Goal: Task Accomplishment & Management: Manage account settings

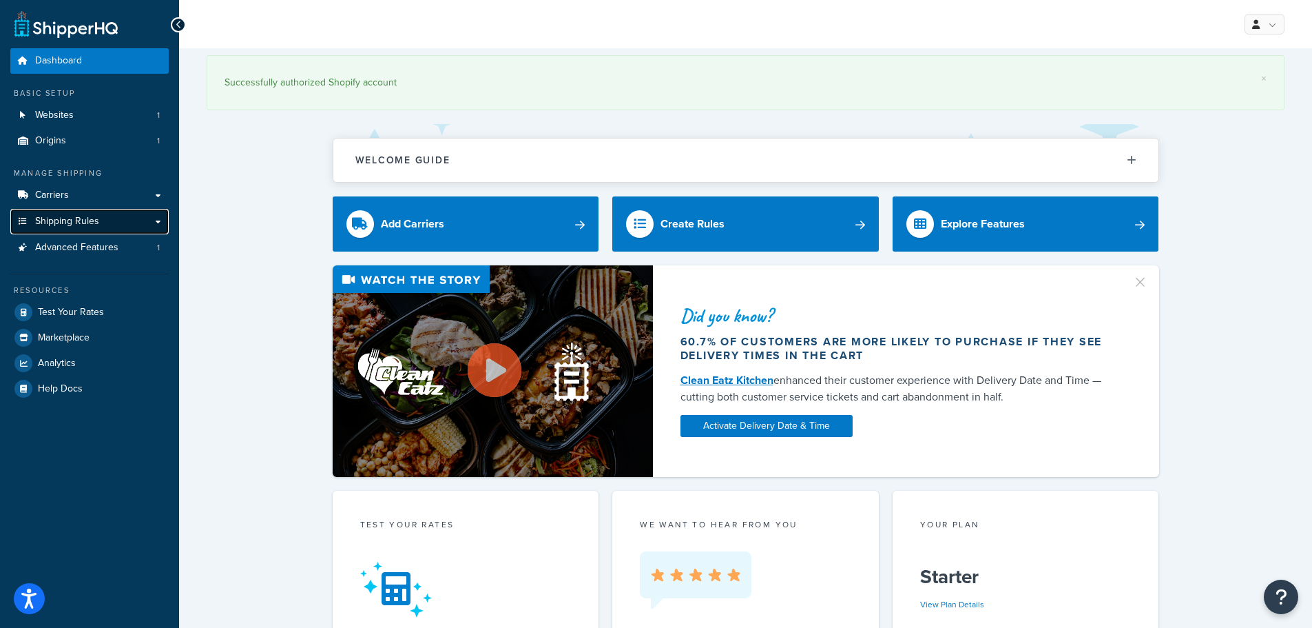
click at [125, 219] on link "Shipping Rules" at bounding box center [89, 221] width 158 height 25
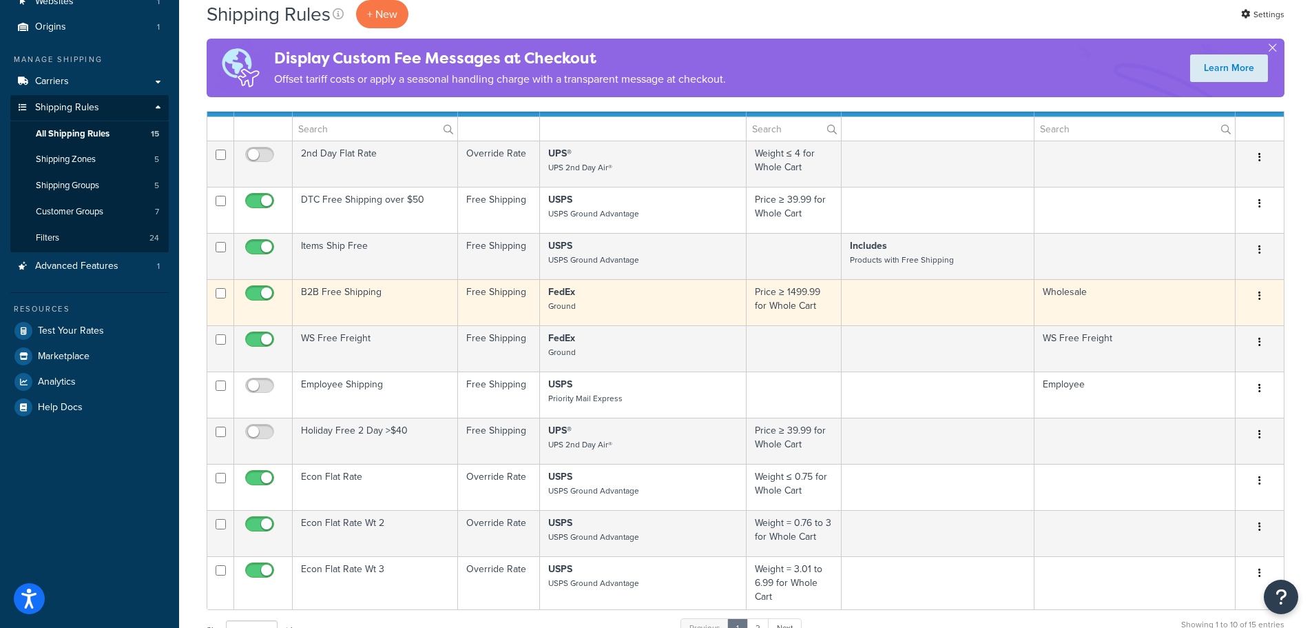
scroll to position [138, 0]
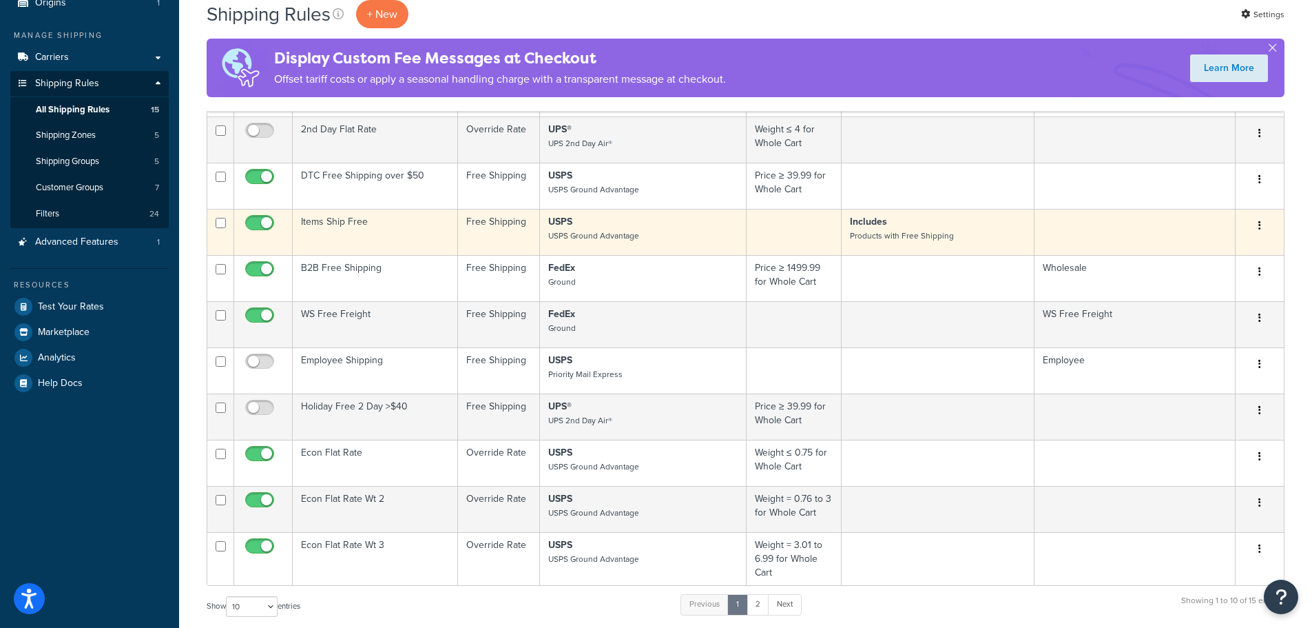
click at [1263, 229] on button "button" at bounding box center [1259, 226] width 19 height 22
click at [1217, 249] on link "Edit" at bounding box center [1214, 252] width 109 height 28
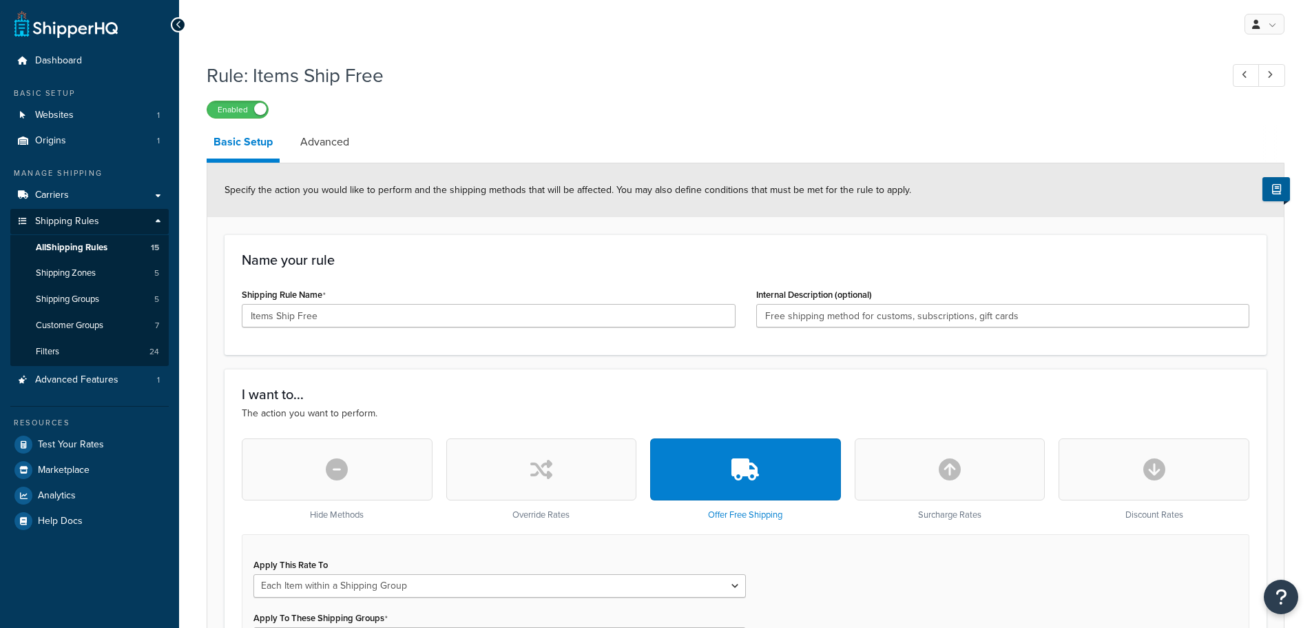
select select "ITEM"
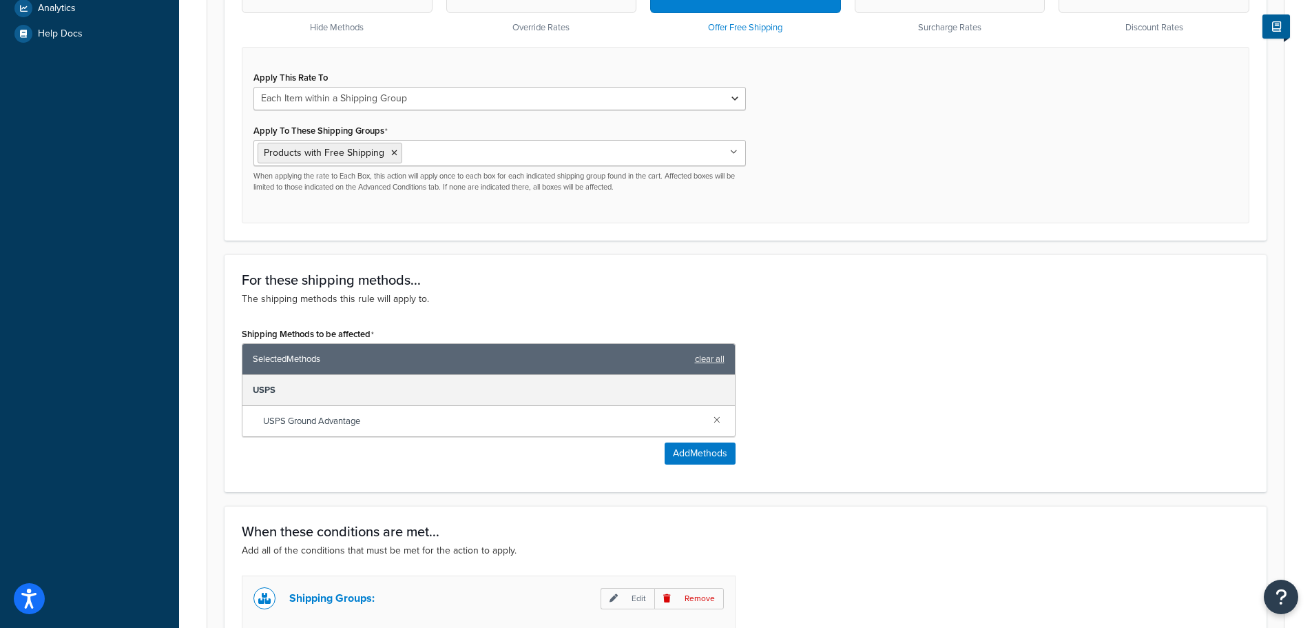
scroll to position [311, 0]
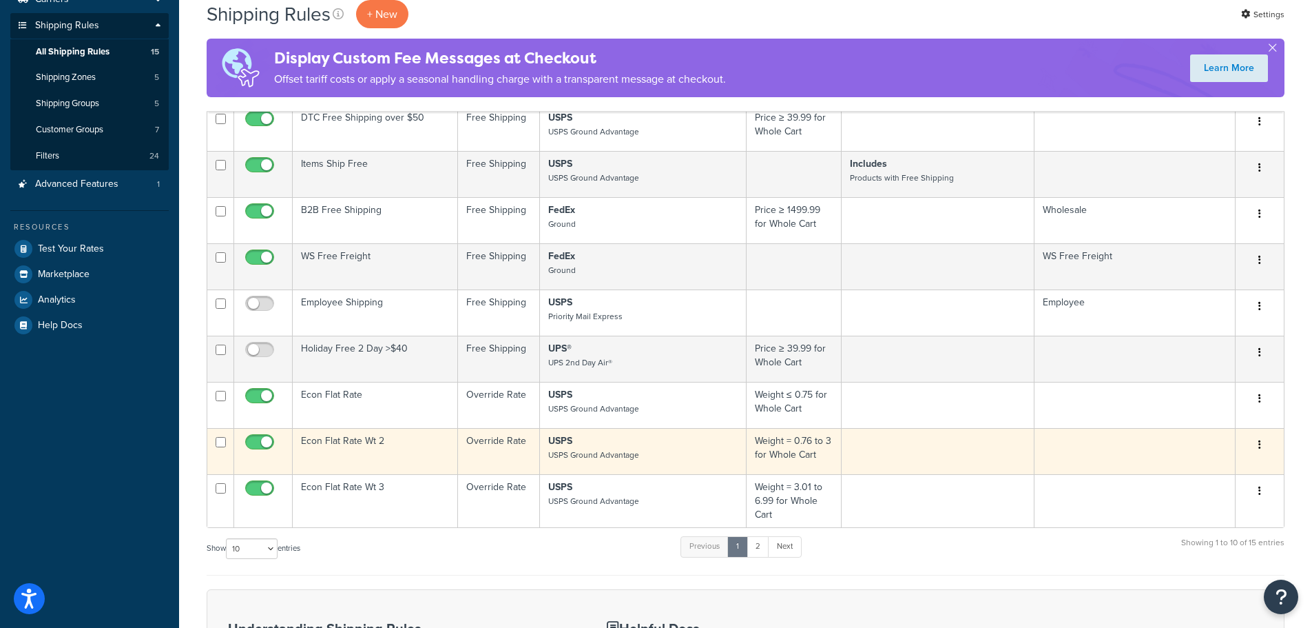
scroll to position [276, 0]
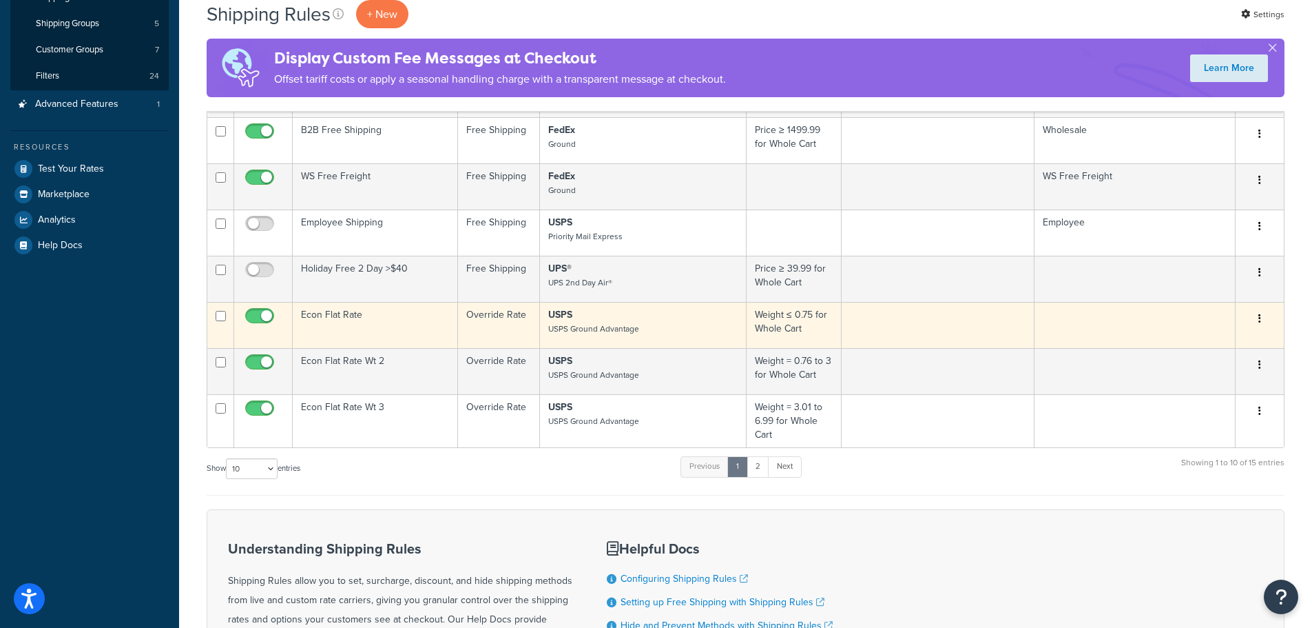
click at [1259, 321] on icon "button" at bounding box center [1260, 318] width 3 height 10
click at [1207, 347] on link "Edit" at bounding box center [1214, 345] width 109 height 28
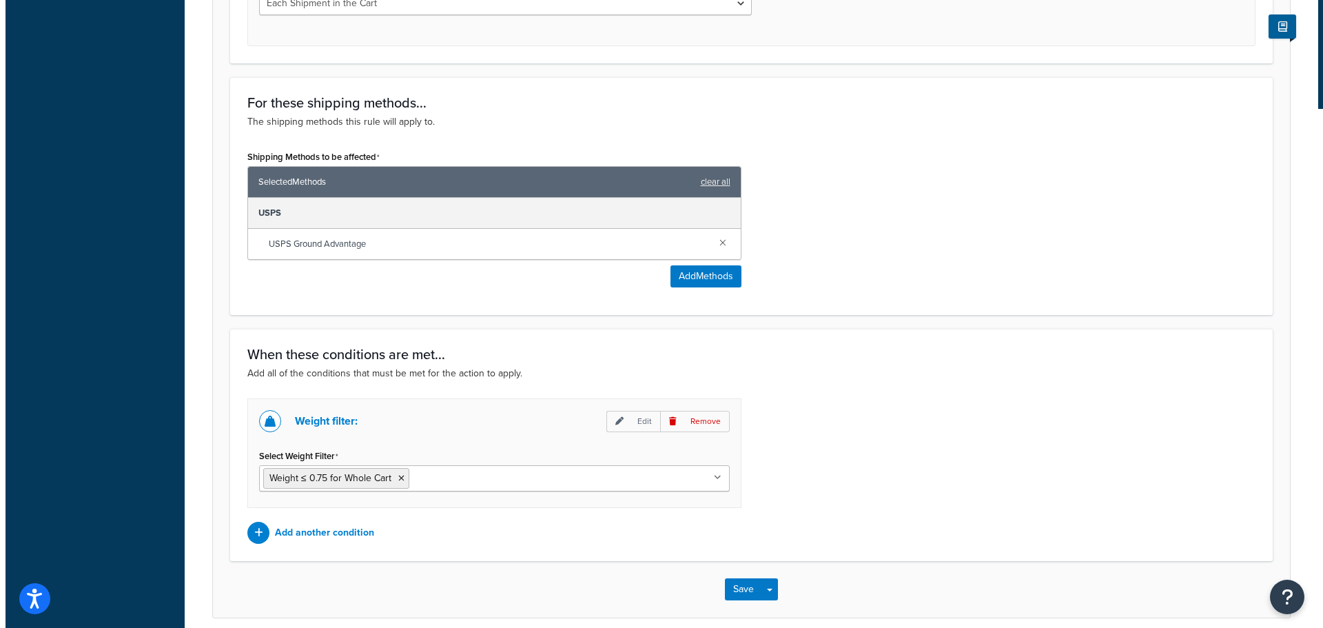
scroll to position [730, 0]
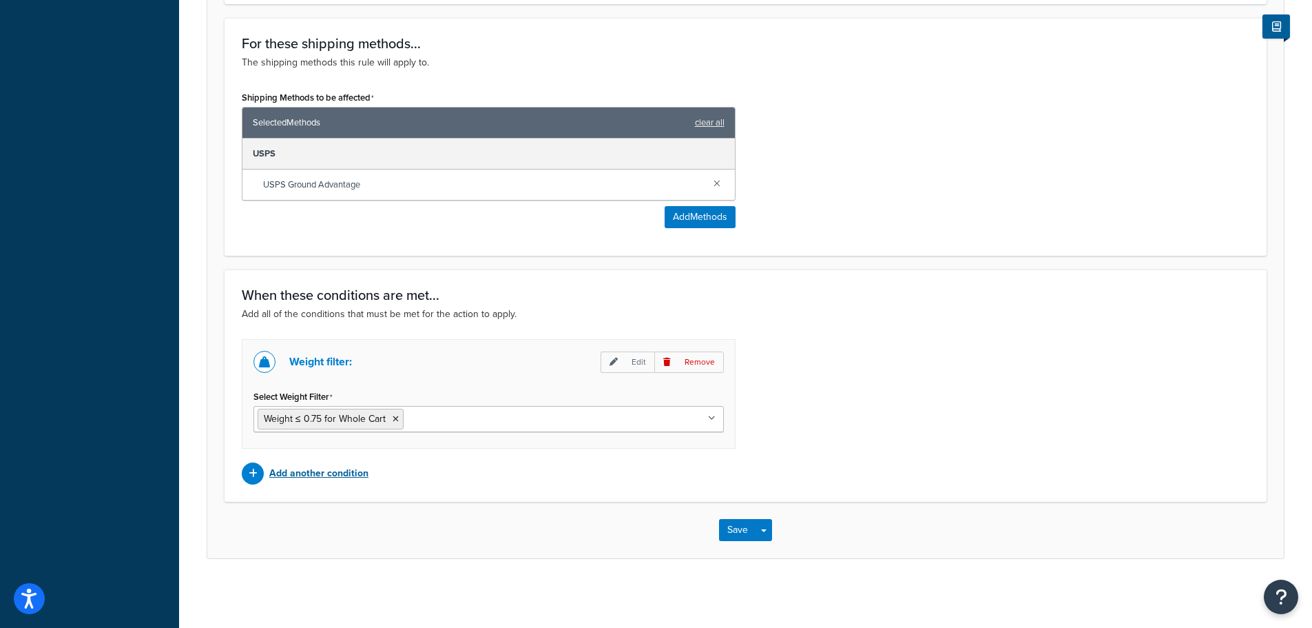
click at [295, 475] on p "Add another condition" at bounding box center [318, 473] width 99 height 19
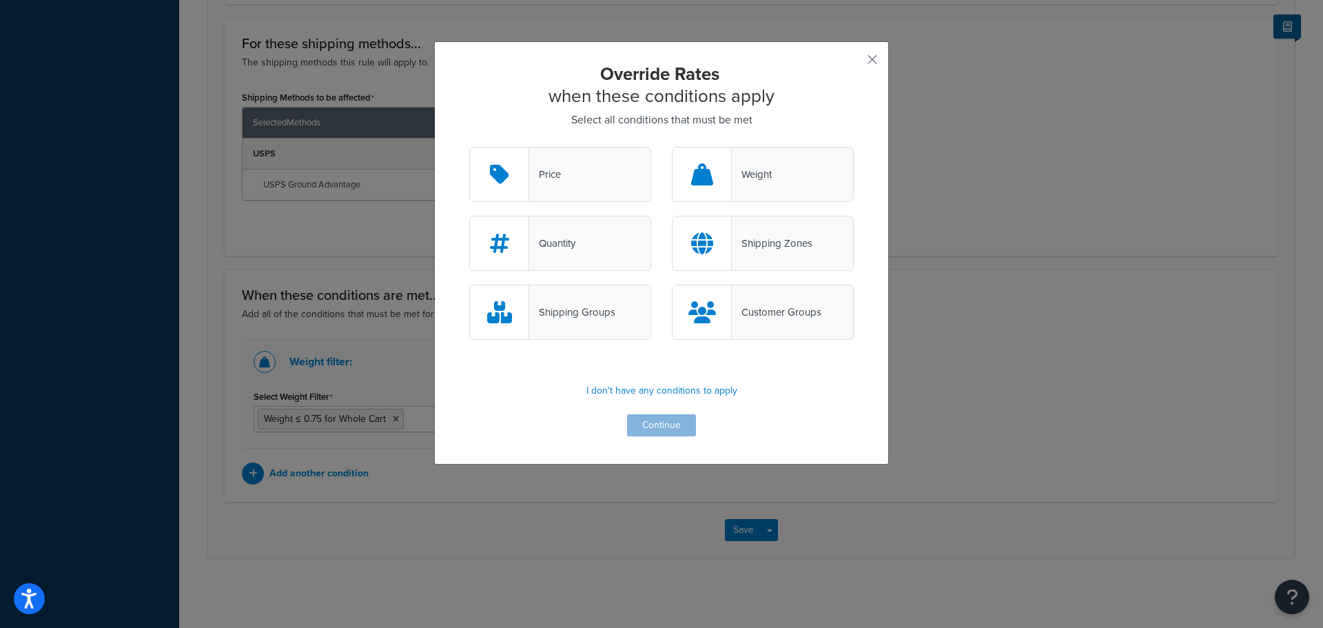
click at [570, 314] on div "Shipping Groups" at bounding box center [572, 311] width 86 height 19
click at [0, 0] on input "Shipping Groups" at bounding box center [0, 0] width 0 height 0
click at [652, 431] on button "Continue" at bounding box center [661, 425] width 69 height 22
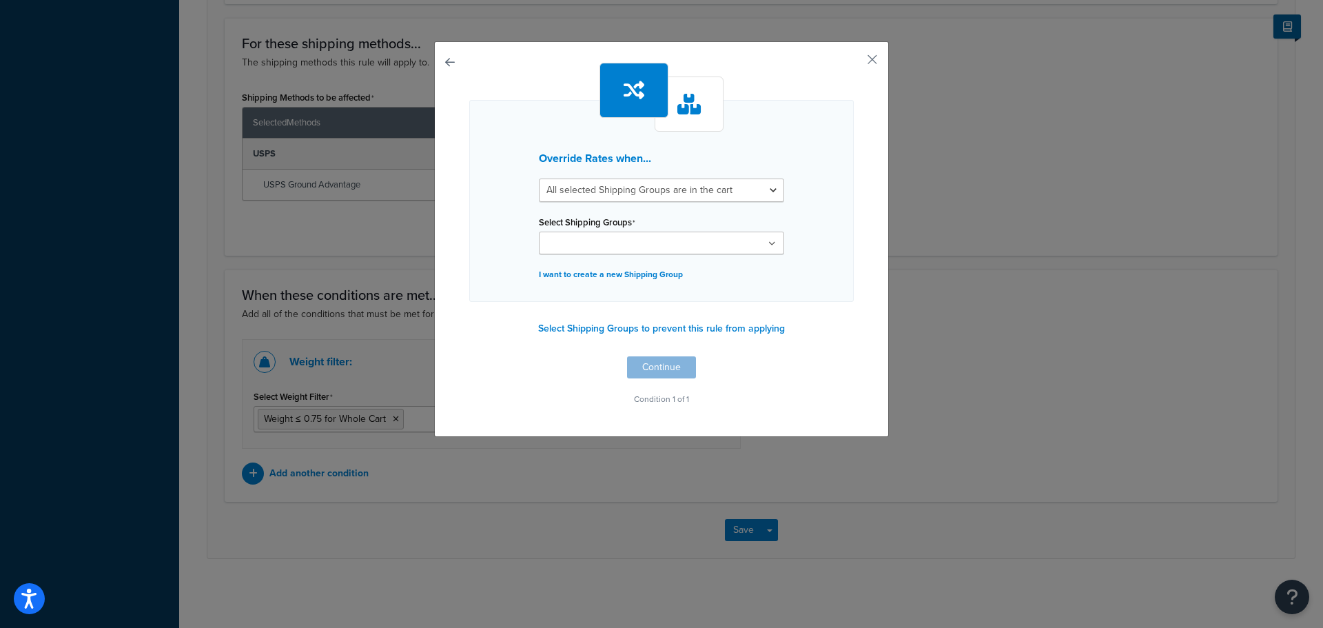
click at [659, 244] on ul at bounding box center [661, 242] width 245 height 23
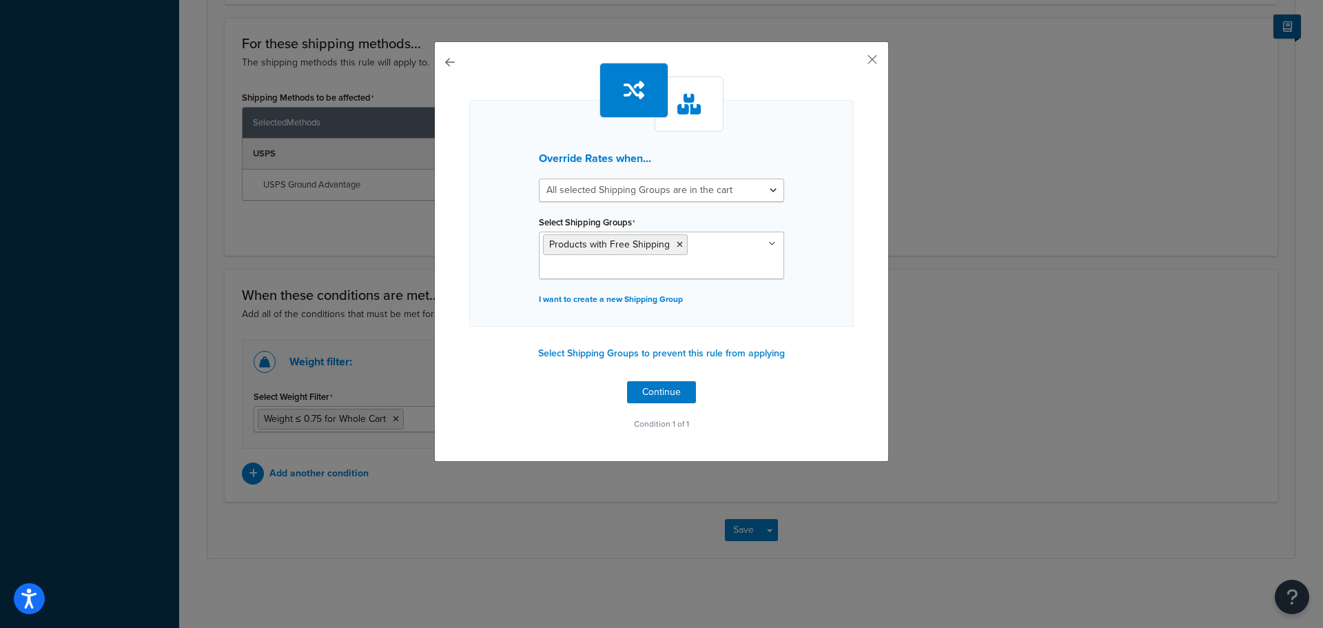
click at [825, 400] on div "Override Rates when... All selected Shipping Groups are in the cart Any selecte…" at bounding box center [661, 248] width 384 height 371
click at [687, 359] on button "Select Shipping Groups to prevent this rule from applying" at bounding box center [661, 353] width 255 height 21
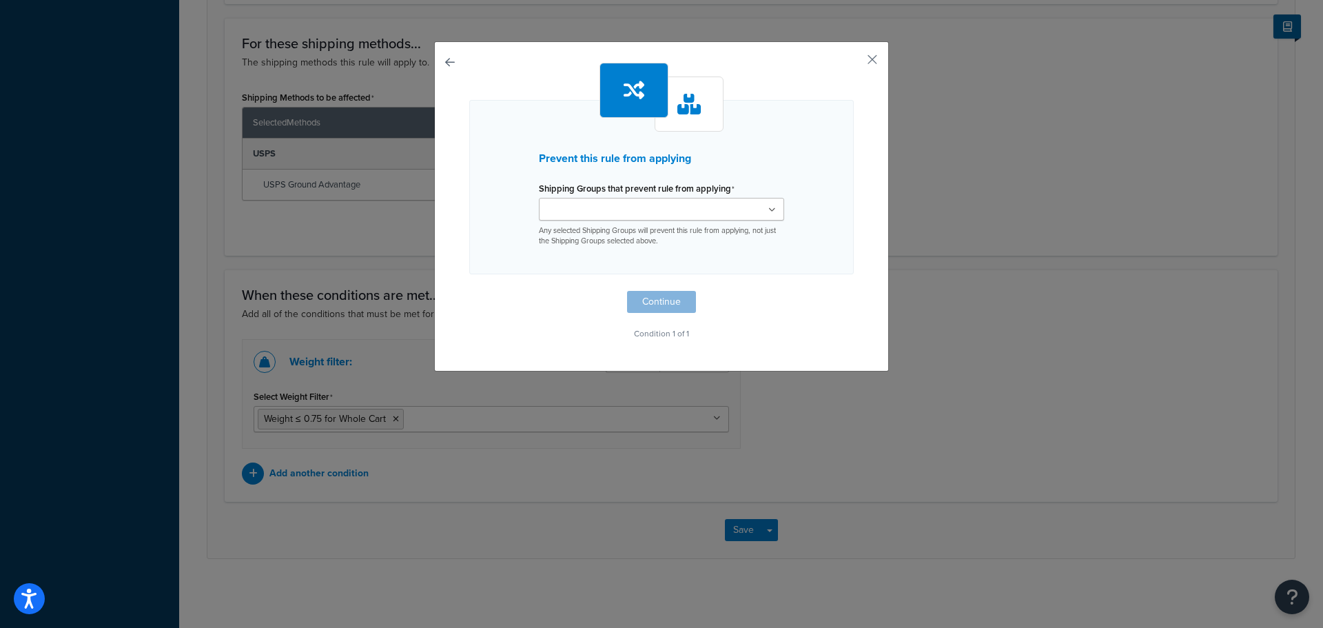
click at [759, 212] on ul at bounding box center [661, 209] width 245 height 23
type input "p"
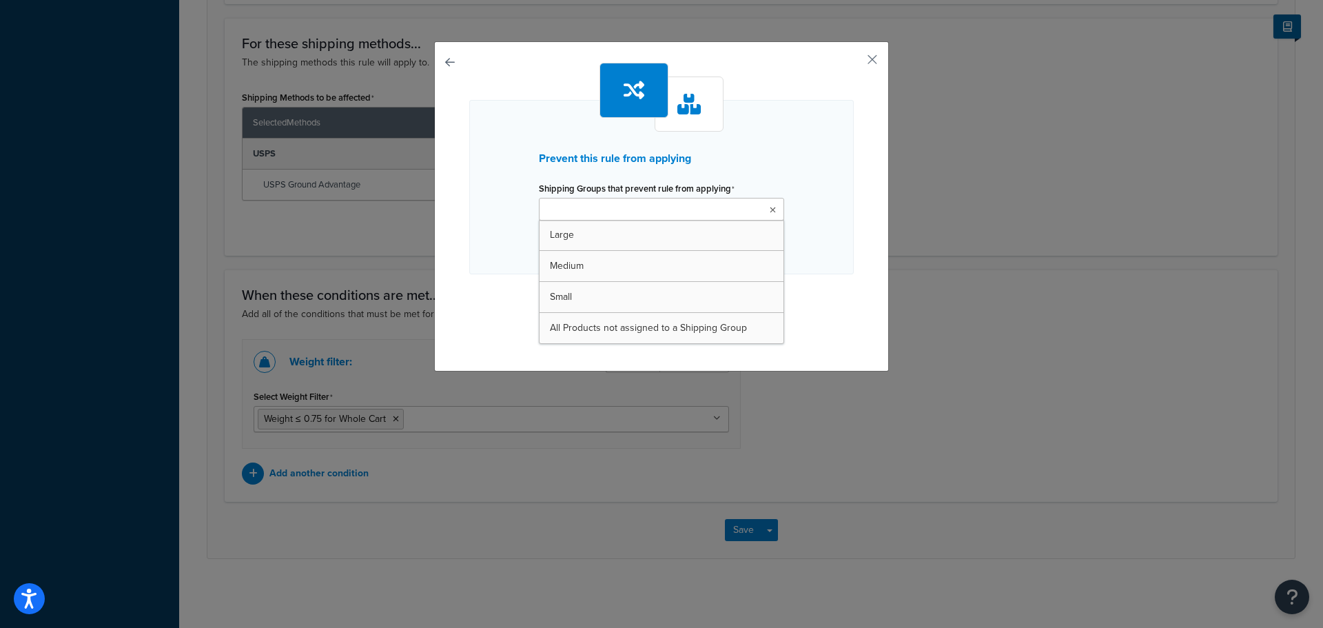
click at [822, 294] on div "Prevent this rule from applying Shipping Groups that prevent rule from applying…" at bounding box center [661, 203] width 384 height 280
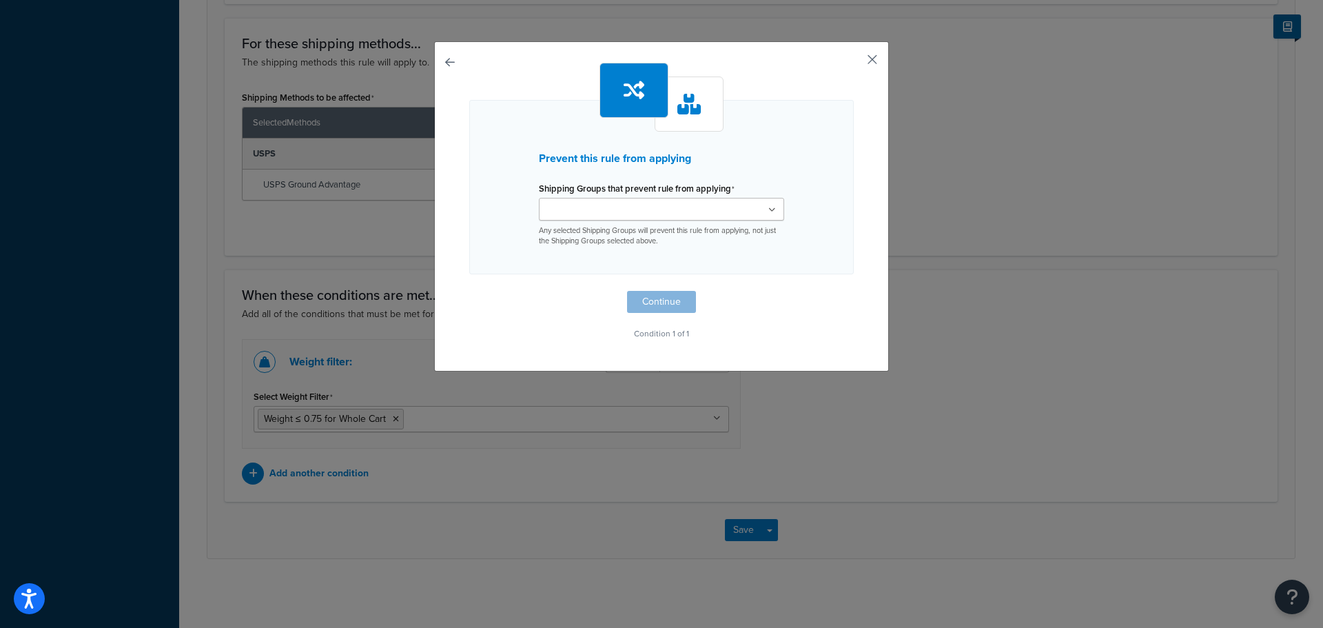
click at [854, 63] on button "button" at bounding box center [851, 64] width 3 height 3
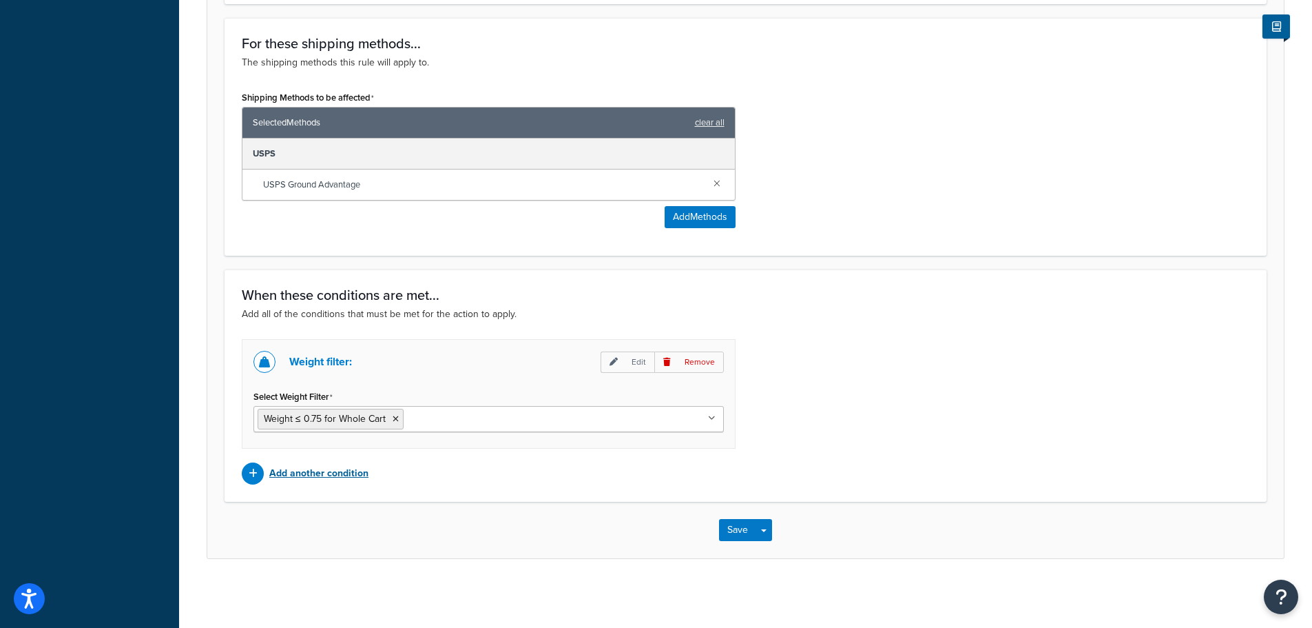
click at [321, 473] on p "Add another condition" at bounding box center [318, 473] width 99 height 19
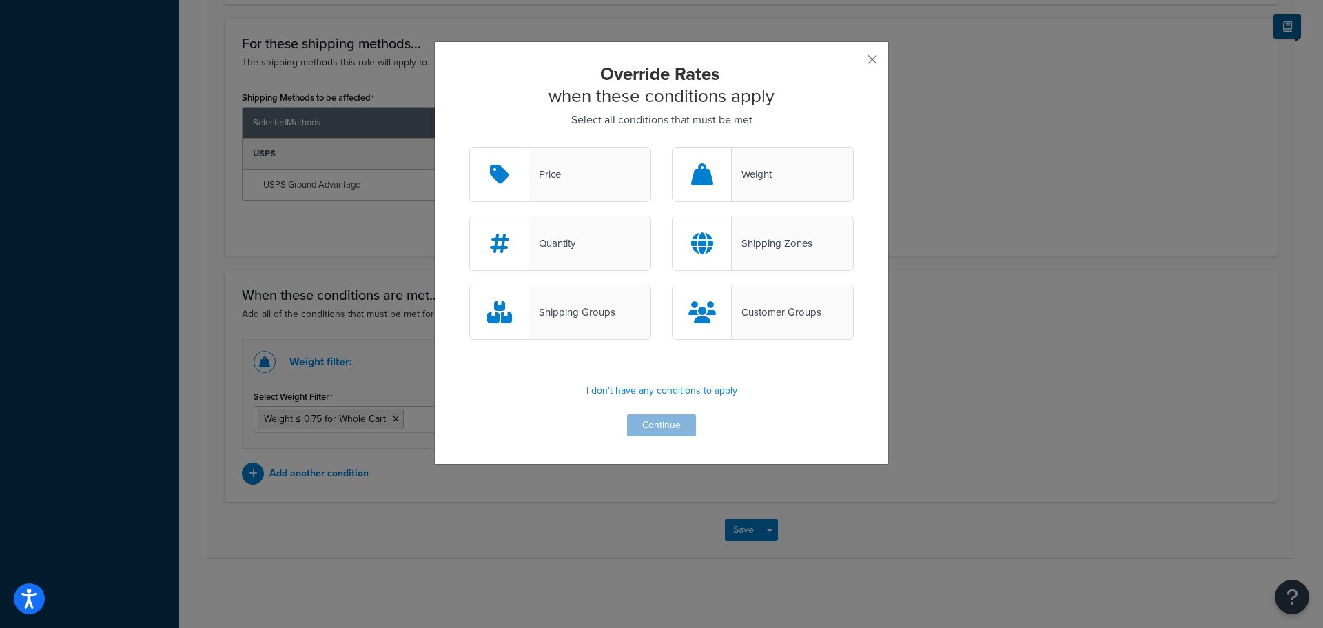
click at [571, 326] on div "Shipping Groups" at bounding box center [560, 312] width 182 height 55
click at [0, 0] on input "Shipping Groups" at bounding box center [0, 0] width 0 height 0
click at [659, 426] on button "Continue" at bounding box center [661, 425] width 69 height 22
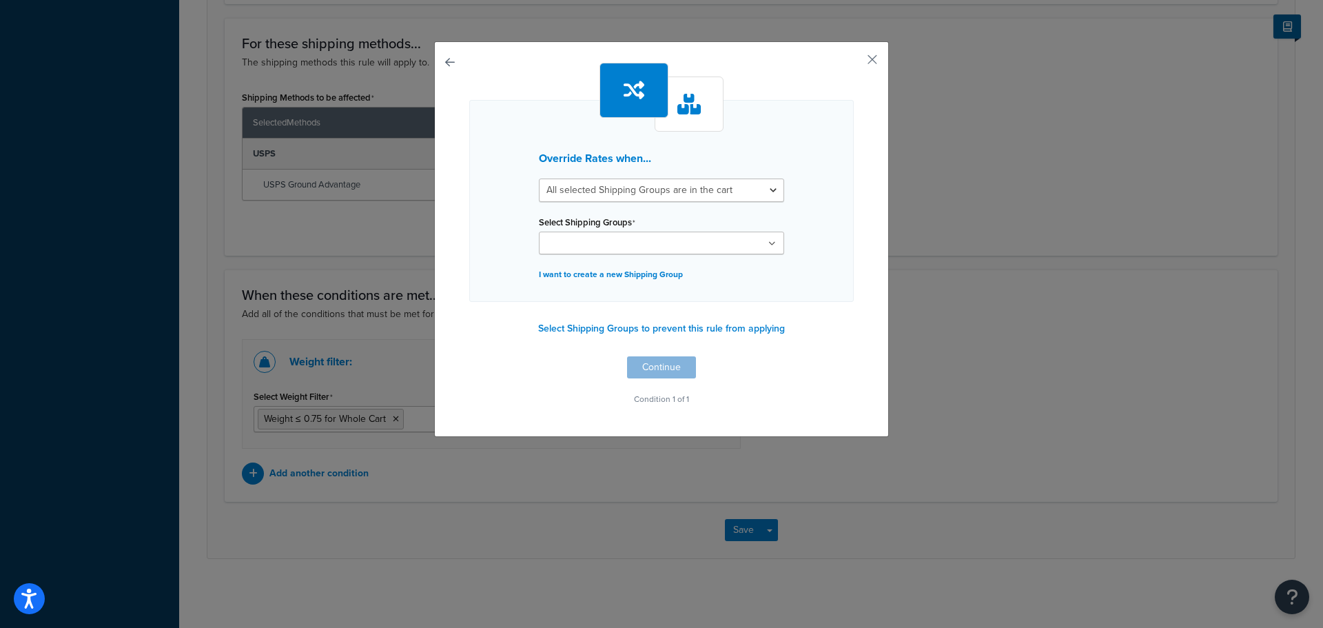
click at [745, 240] on ul at bounding box center [661, 242] width 245 height 23
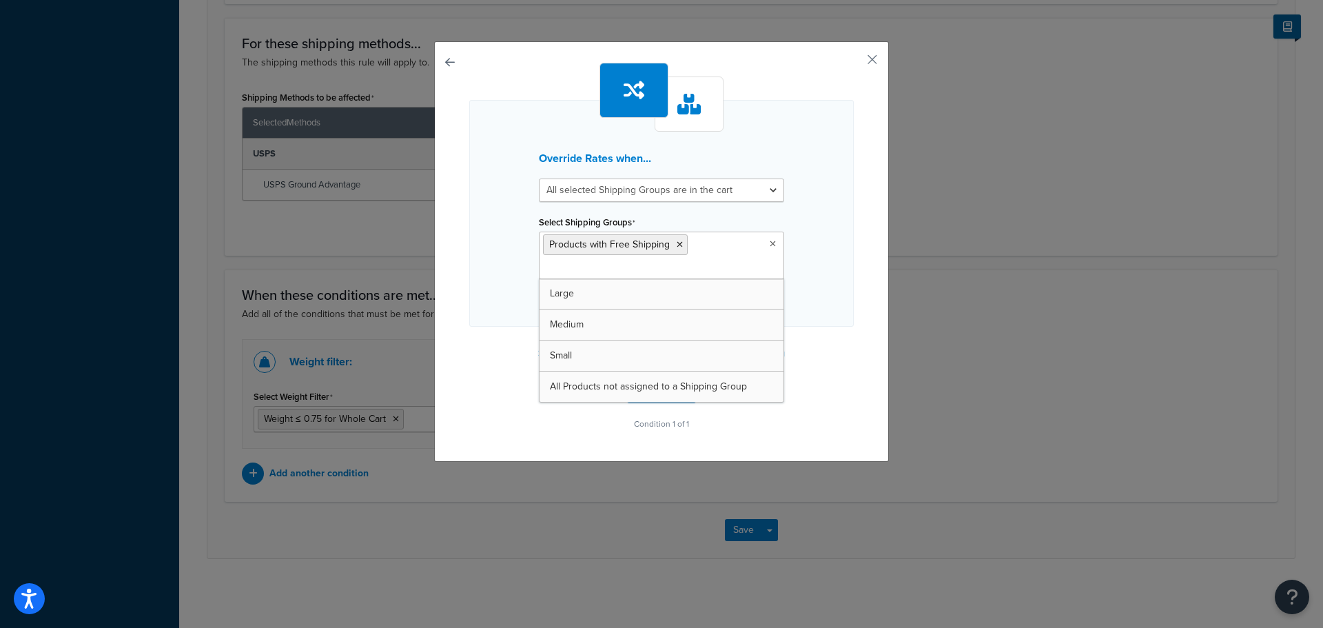
click at [813, 386] on div "Override Rates when... All selected Shipping Groups are in the cart Any selecte…" at bounding box center [661, 248] width 384 height 371
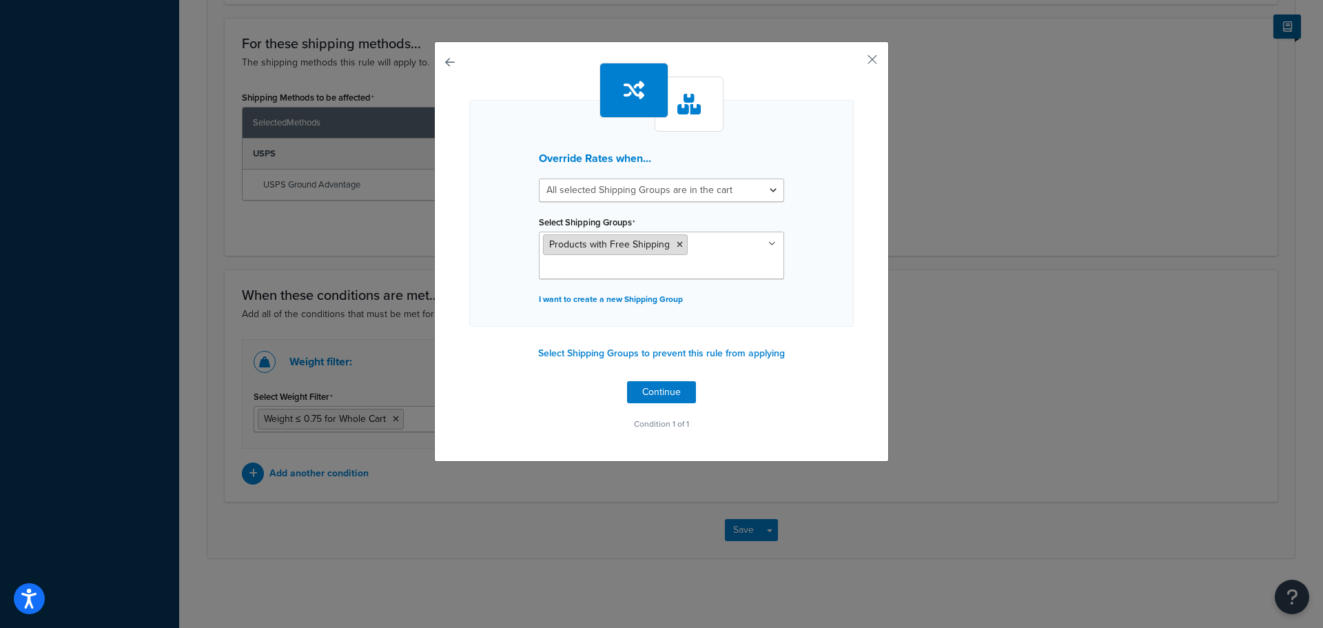
click at [674, 252] on li "Products with Free Shipping" at bounding box center [615, 244] width 145 height 21
click at [677, 245] on icon at bounding box center [680, 244] width 6 height 8
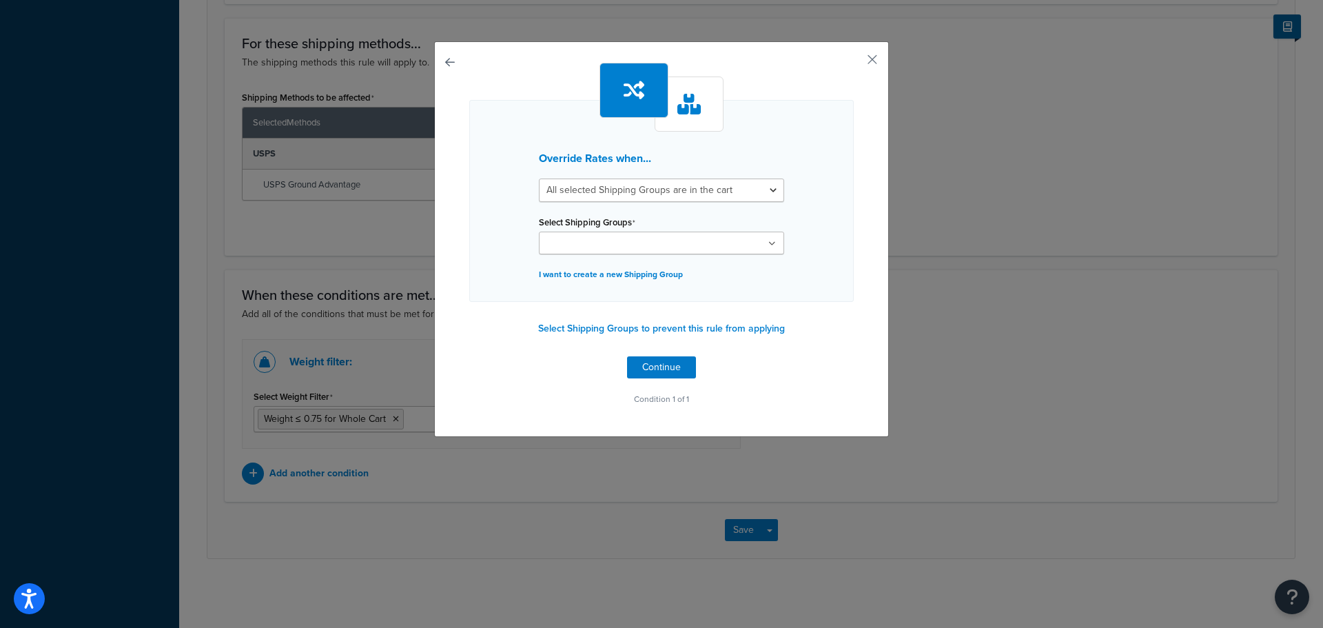
click at [814, 353] on div "Override Rates when... All selected Shipping Groups are in the cart Any selecte…" at bounding box center [661, 236] width 384 height 346
click at [623, 325] on button "Select Shipping Groups to prevent this rule from applying" at bounding box center [661, 328] width 255 height 21
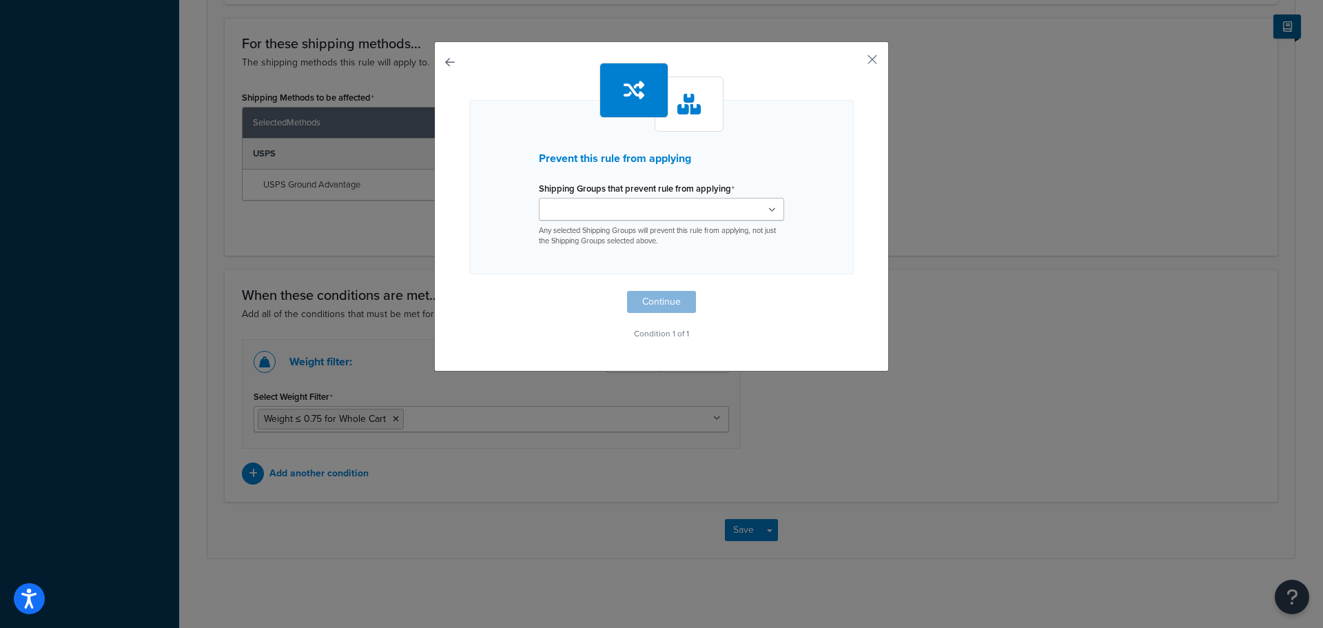
click at [612, 192] on label "Shipping Groups that prevent rule from applying" at bounding box center [637, 188] width 196 height 11
click at [612, 203] on input "Shipping Groups that prevent rule from applying" at bounding box center [604, 210] width 122 height 15
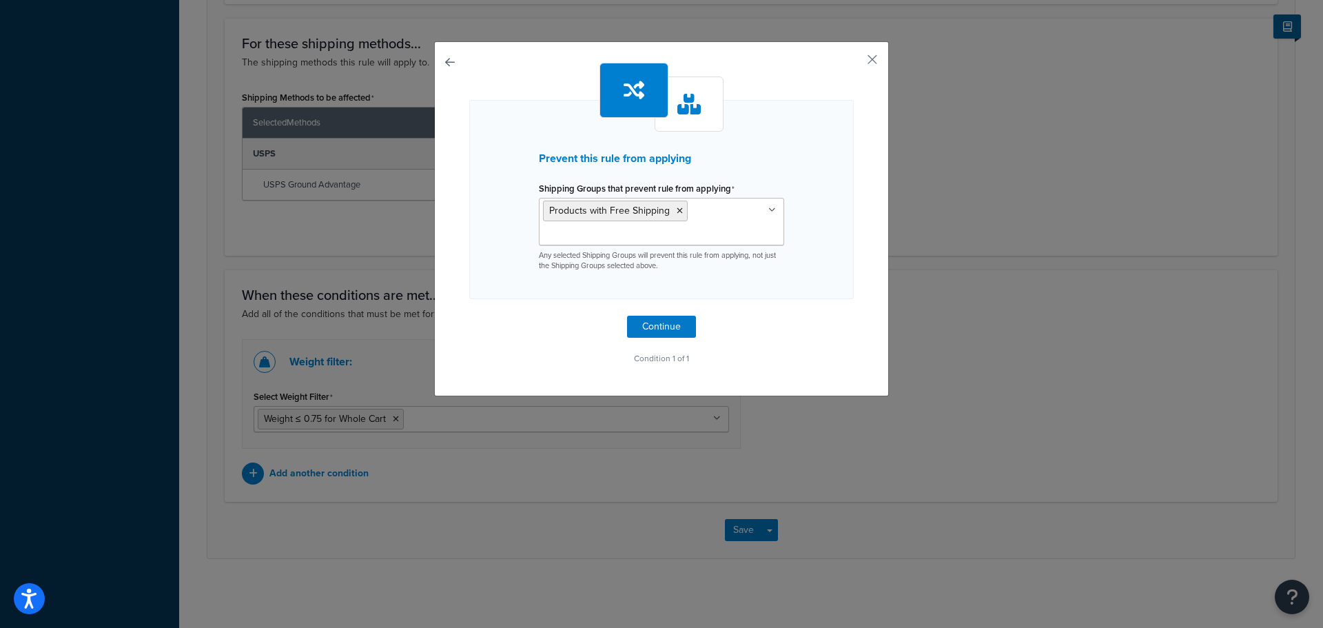
click at [810, 326] on div "Prevent this rule from applying Shipping Groups that prevent rule from applying…" at bounding box center [661, 215] width 384 height 305
click at [779, 65] on div "Prevent this rule from applying Shipping Groups that prevent rule from applying…" at bounding box center [661, 215] width 384 height 305
click at [643, 329] on button "Continue" at bounding box center [661, 327] width 69 height 22
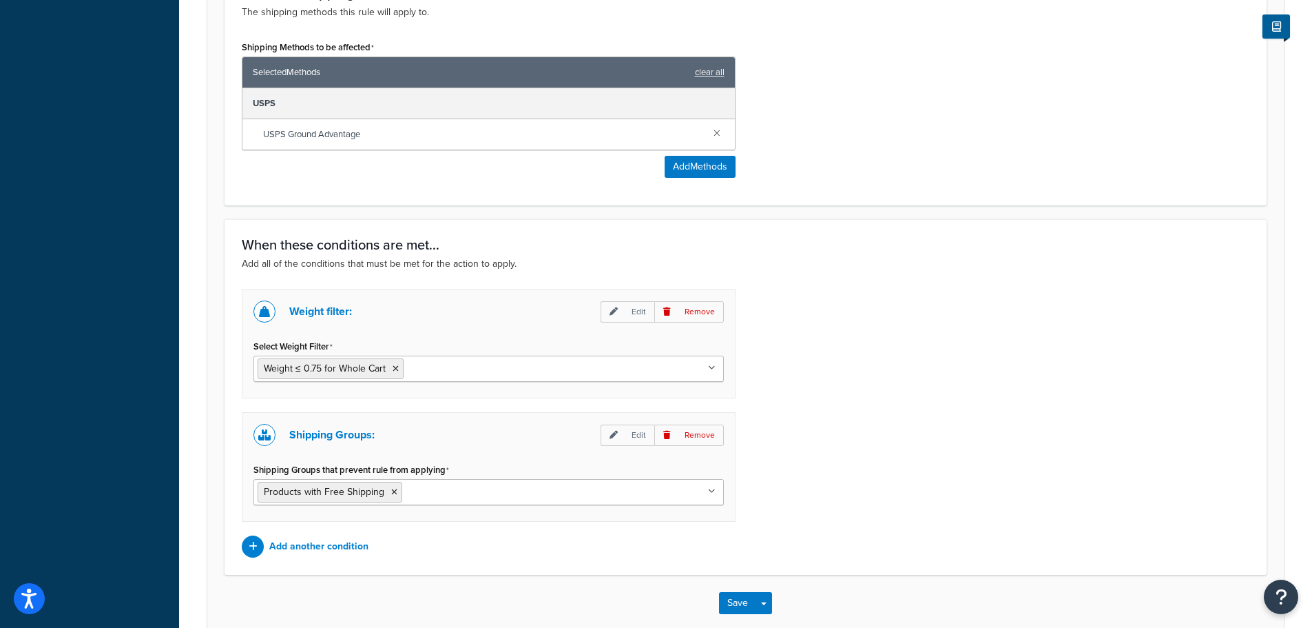
scroll to position [854, 0]
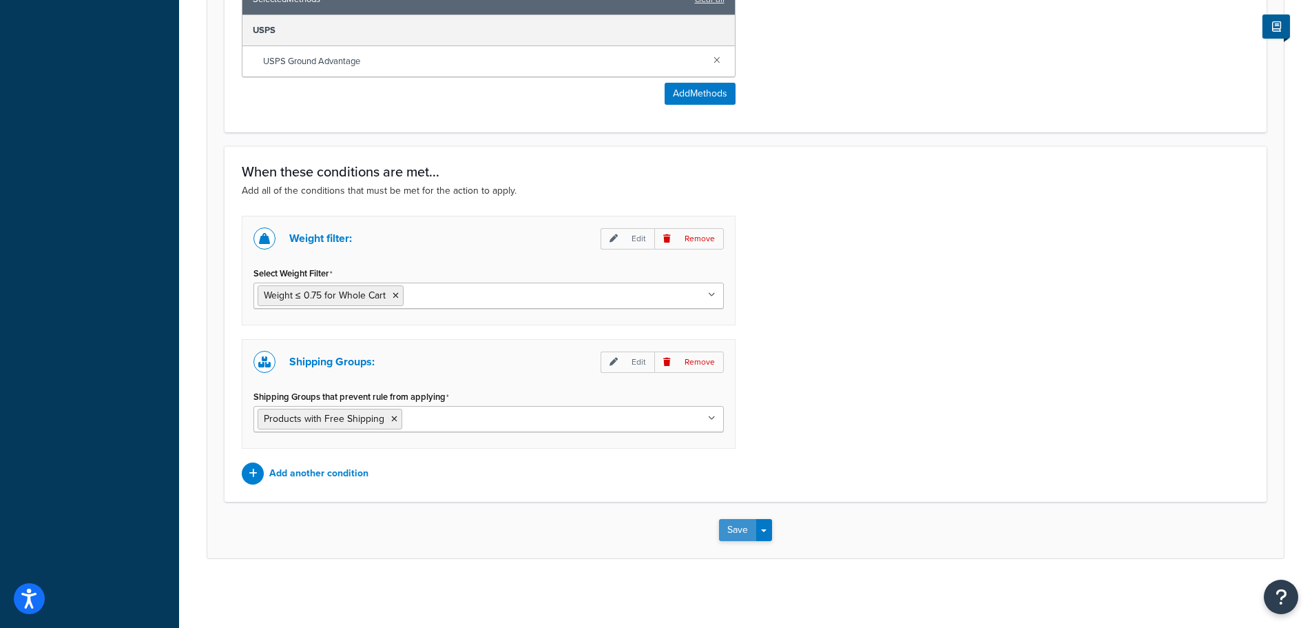
click at [747, 526] on button "Save" at bounding box center [737, 530] width 37 height 22
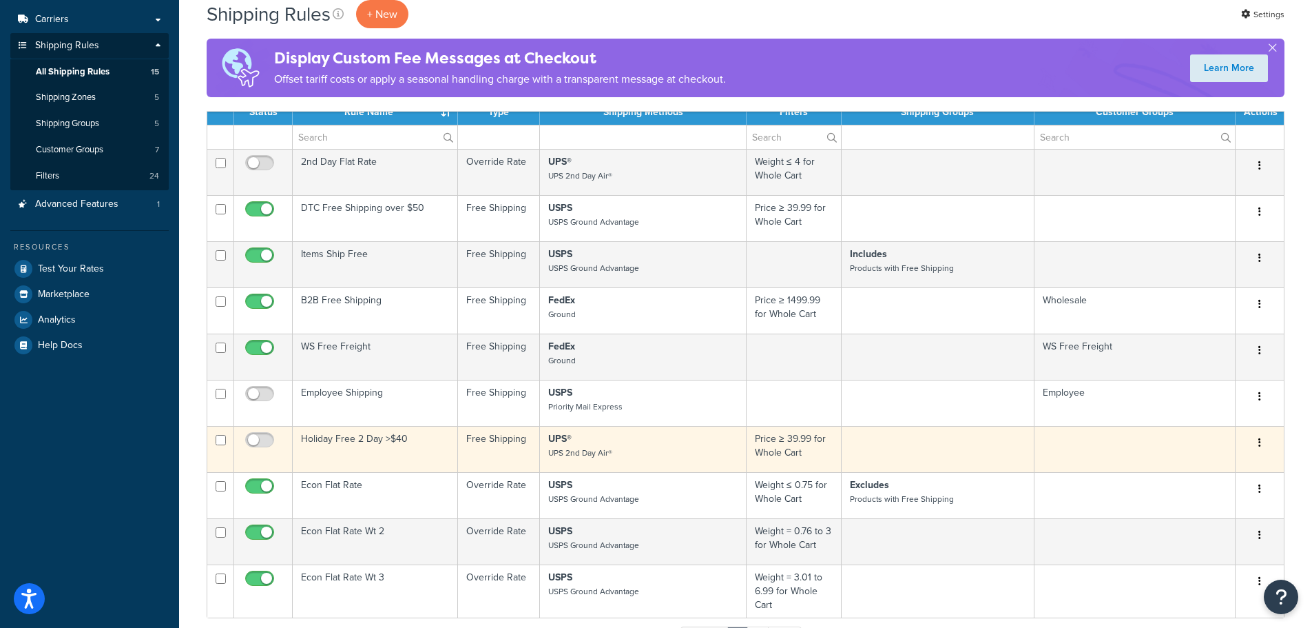
scroll to position [276, 0]
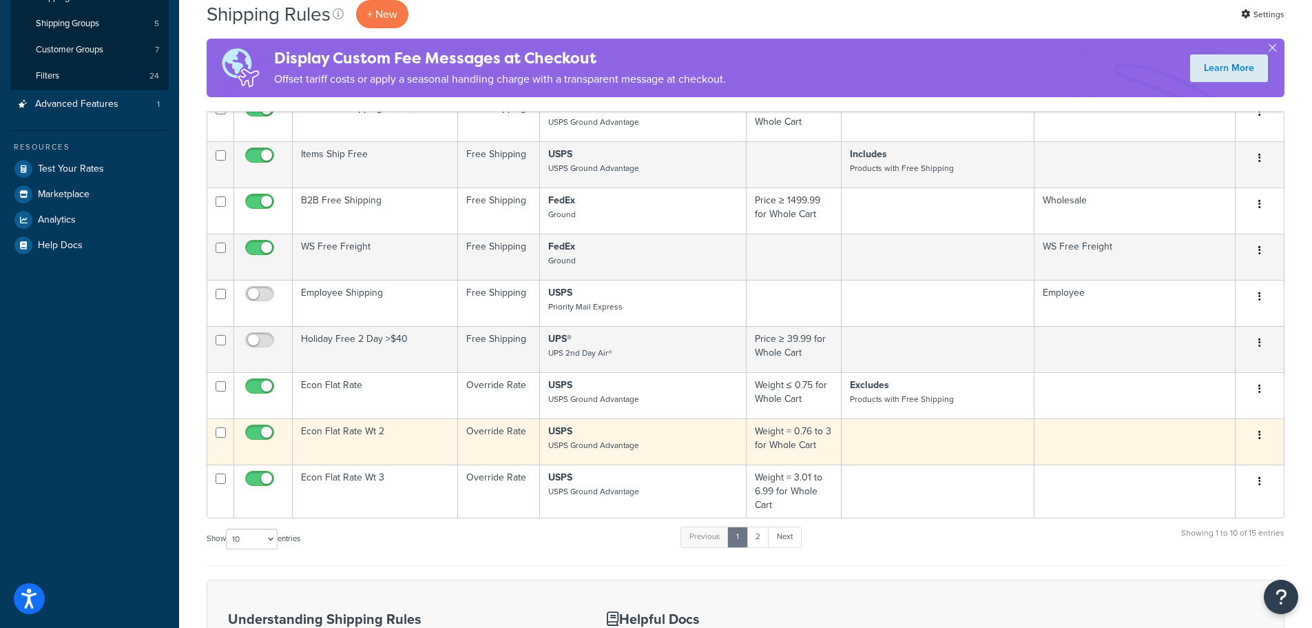
click at [1260, 440] on icon "button" at bounding box center [1260, 435] width 3 height 10
click at [1226, 471] on link "Edit" at bounding box center [1214, 461] width 109 height 28
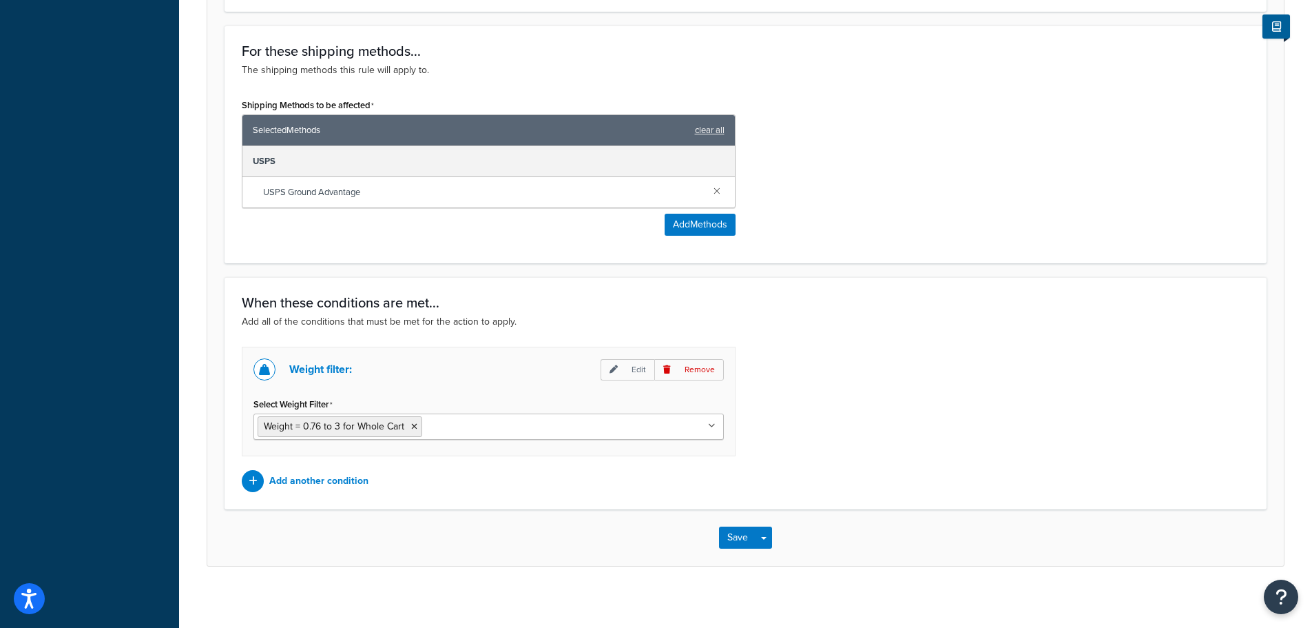
scroll to position [730, 0]
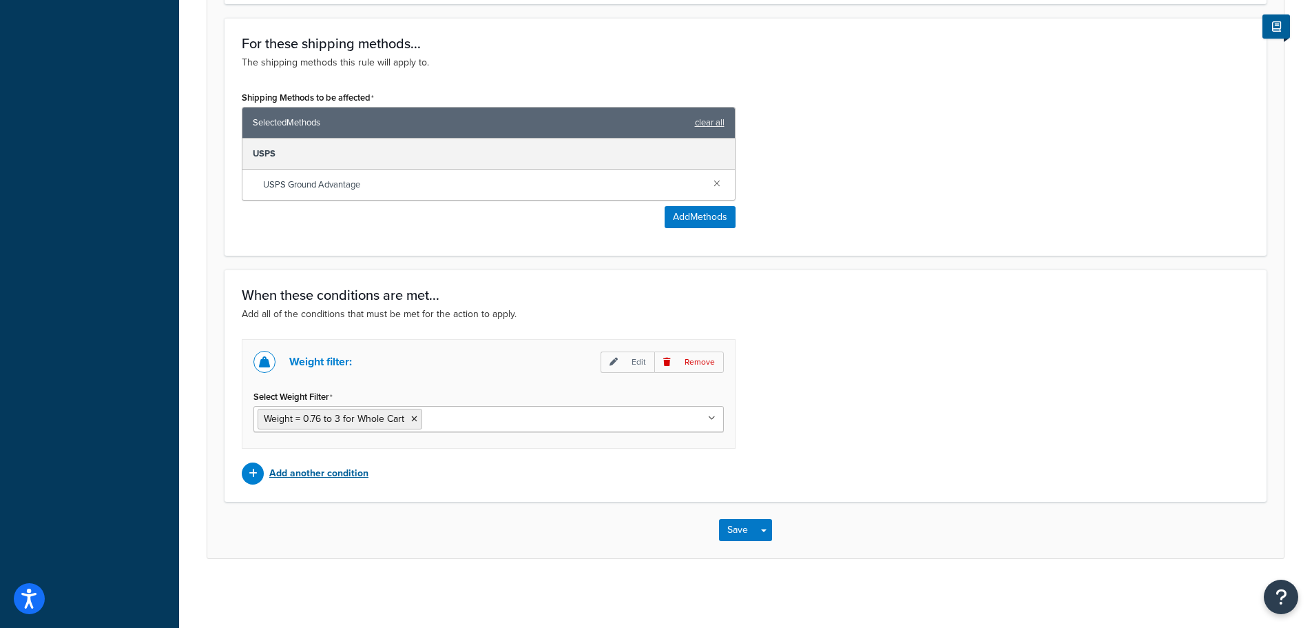
click at [340, 471] on p "Add another condition" at bounding box center [318, 473] width 99 height 19
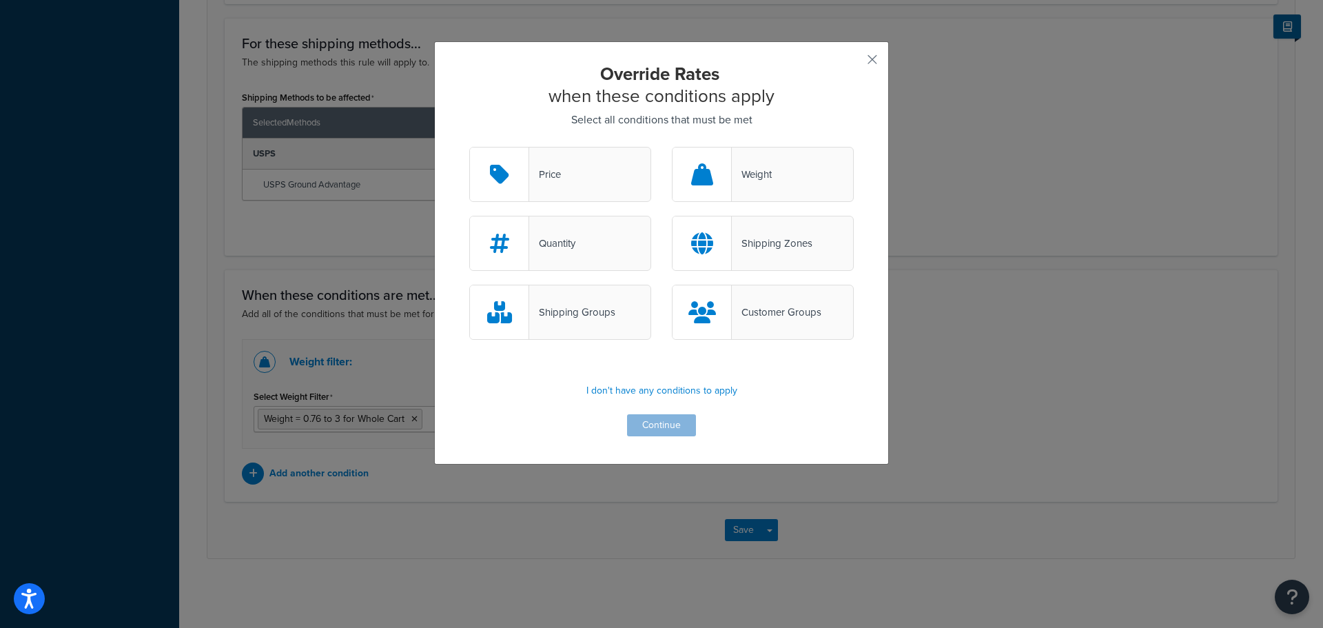
click at [544, 316] on div "Shipping Groups" at bounding box center [572, 311] width 86 height 19
click at [0, 0] on input "Shipping Groups" at bounding box center [0, 0] width 0 height 0
click at [670, 430] on button "Continue" at bounding box center [661, 425] width 69 height 22
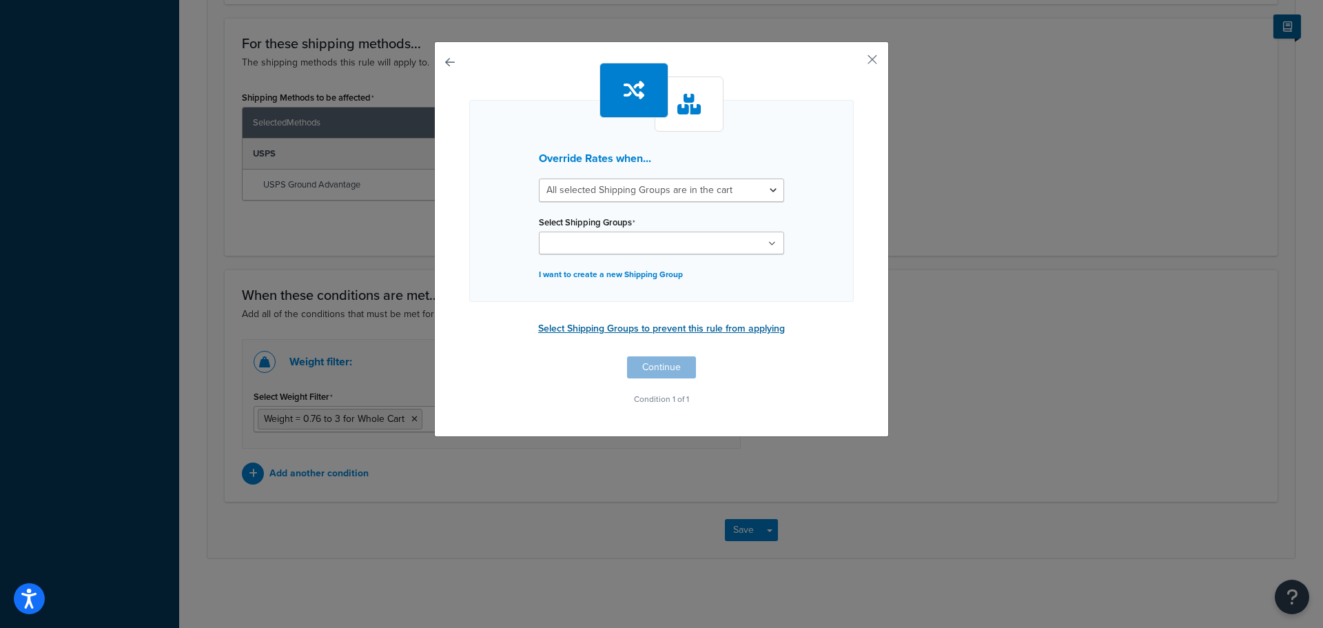
click at [628, 333] on button "Select Shipping Groups to prevent this rule from applying" at bounding box center [661, 328] width 255 height 21
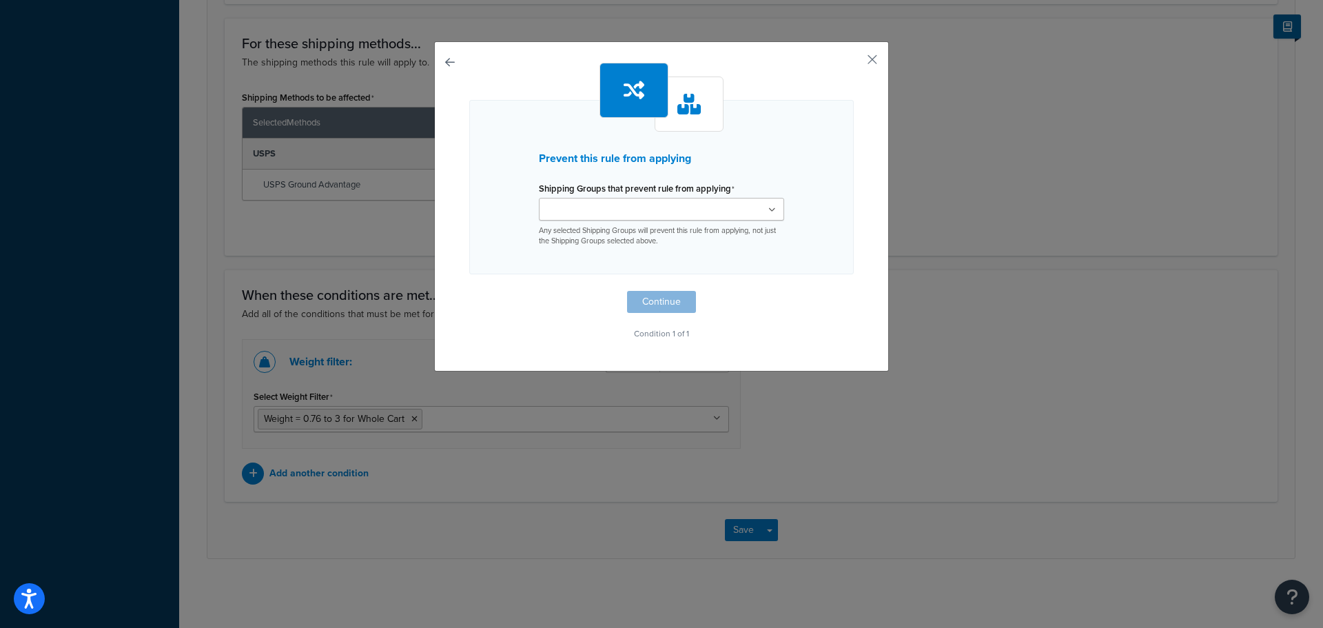
click at [595, 217] on ul at bounding box center [661, 209] width 245 height 23
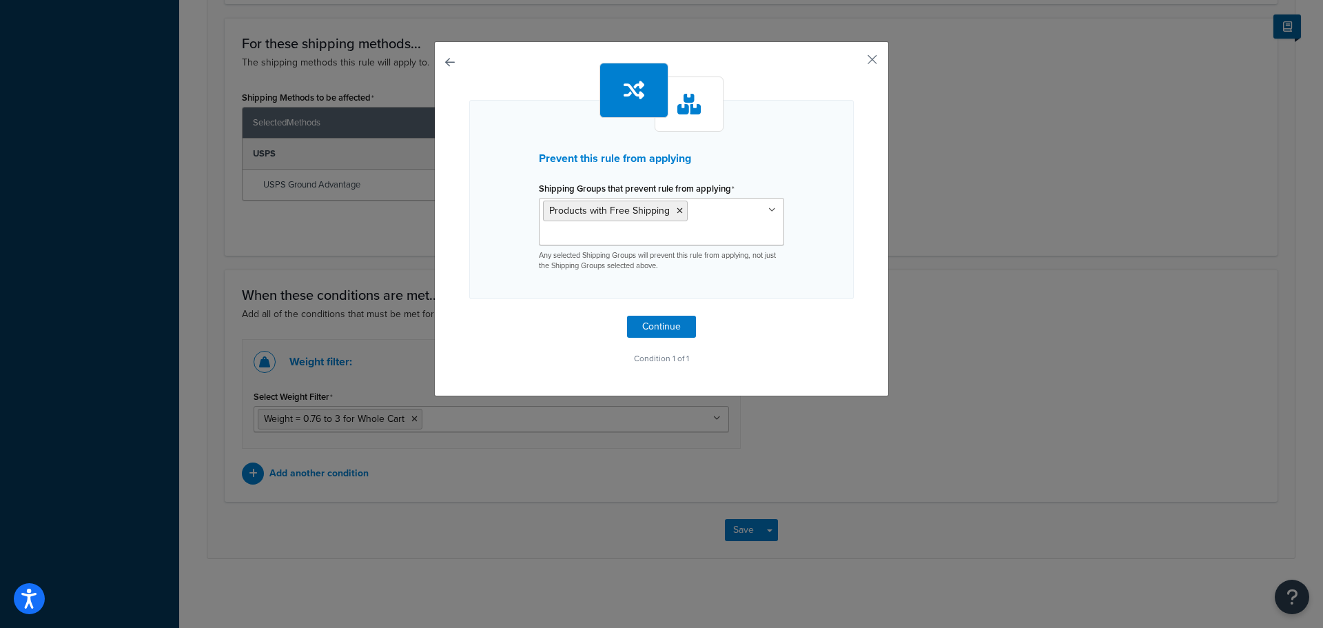
click at [819, 356] on p "Condition 1 of 1" at bounding box center [661, 358] width 384 height 19
click at [663, 320] on button "Continue" at bounding box center [661, 327] width 69 height 22
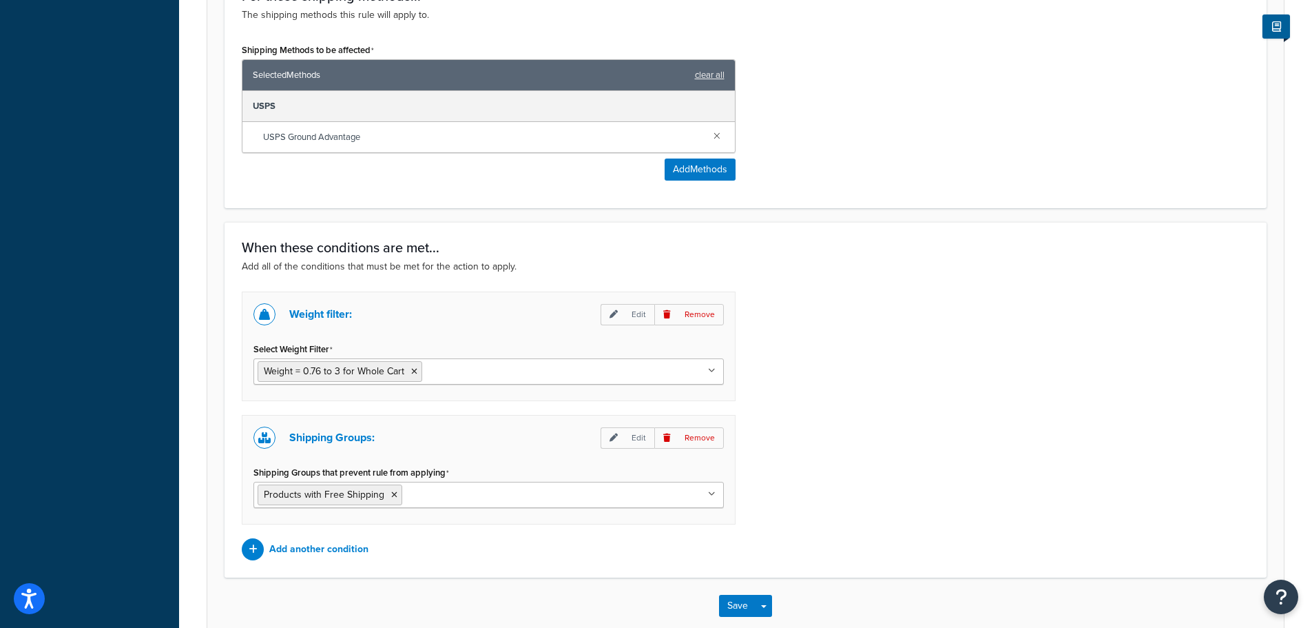
scroll to position [854, 0]
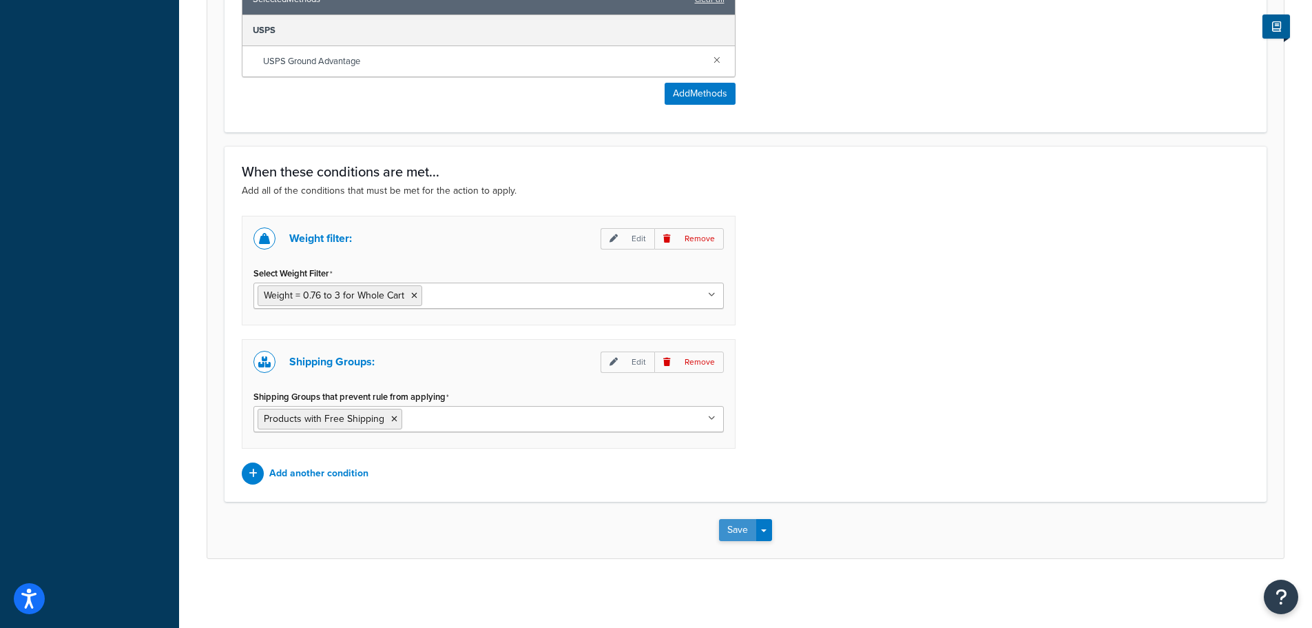
click at [745, 533] on button "Save" at bounding box center [737, 530] width 37 height 22
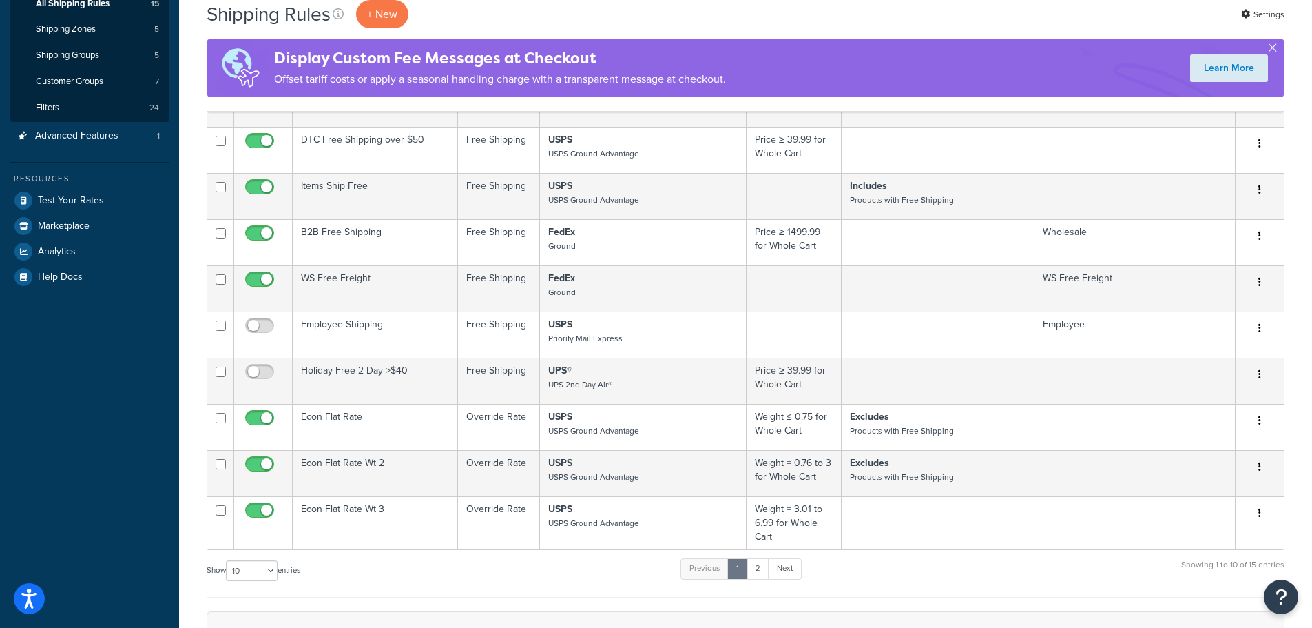
scroll to position [413, 0]
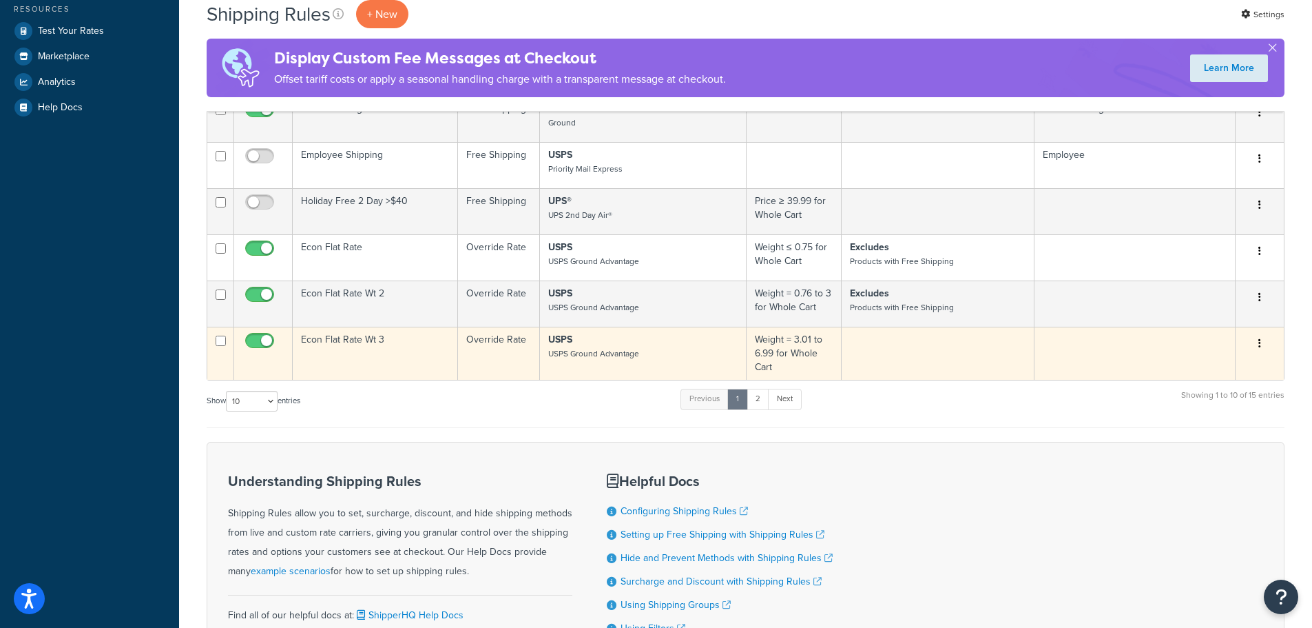
click at [1263, 355] on button "button" at bounding box center [1259, 344] width 19 height 22
click at [1195, 380] on link "Edit" at bounding box center [1214, 369] width 109 height 28
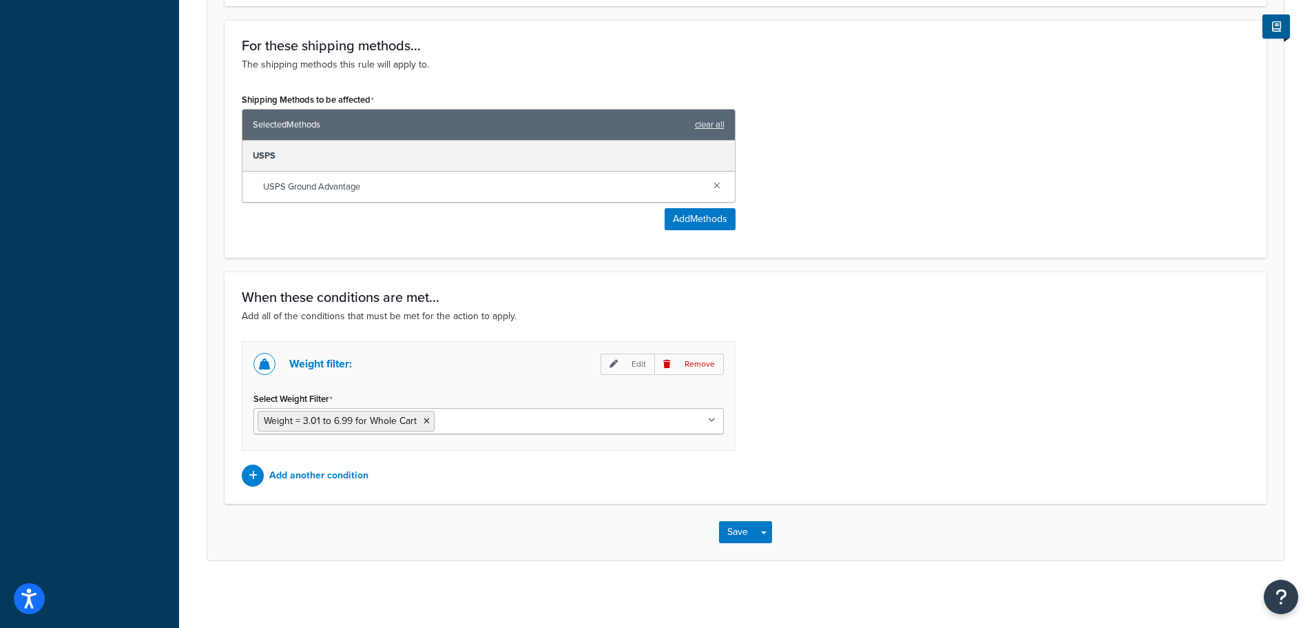
scroll to position [730, 0]
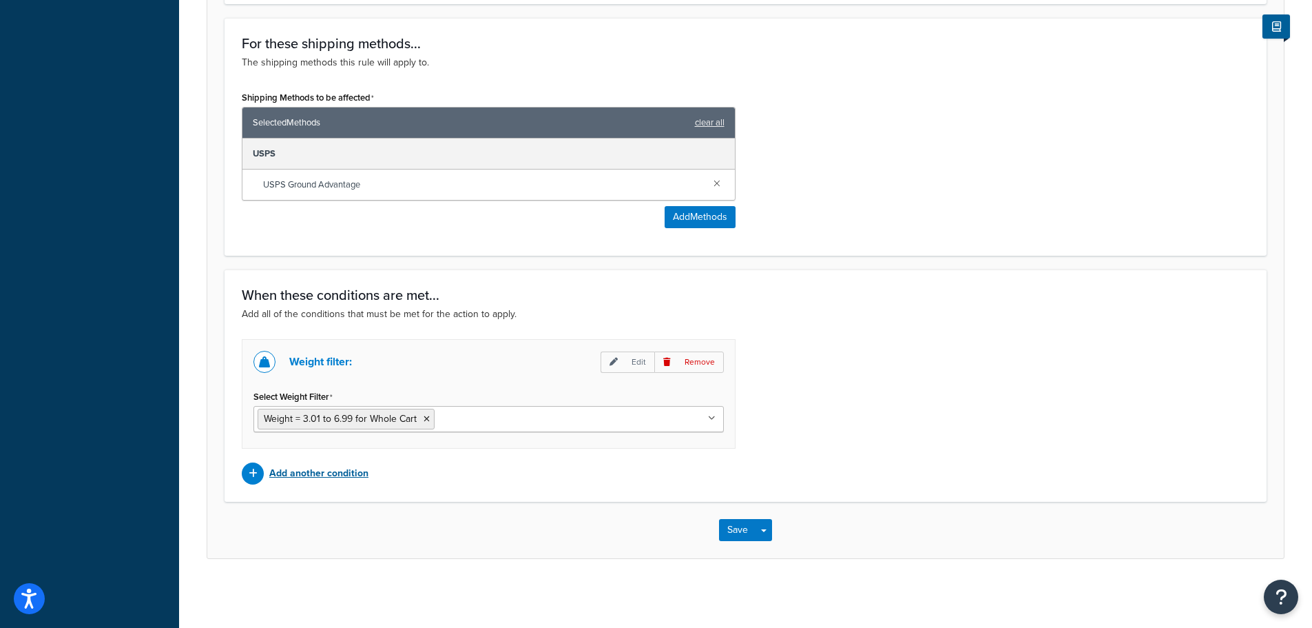
click at [327, 473] on p "Add another condition" at bounding box center [318, 473] width 99 height 19
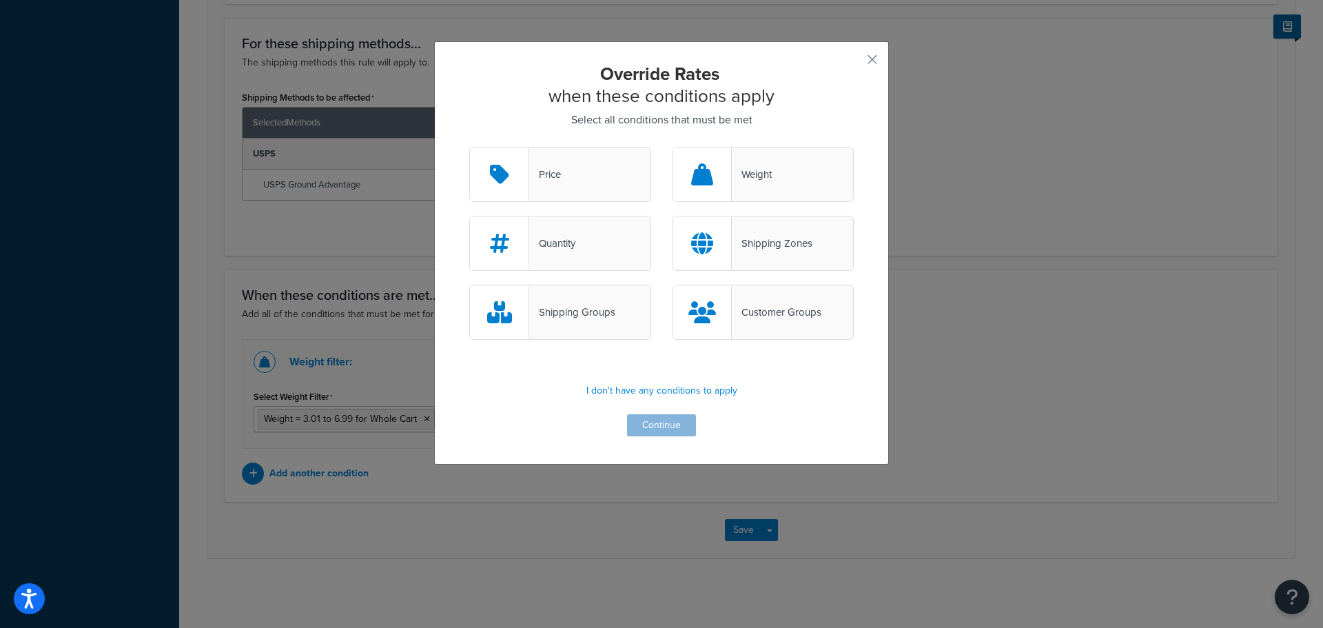
click at [587, 326] on div "Shipping Groups" at bounding box center [560, 312] width 182 height 55
click at [0, 0] on input "Shipping Groups" at bounding box center [0, 0] width 0 height 0
click at [672, 424] on button "Continue" at bounding box center [661, 425] width 69 height 22
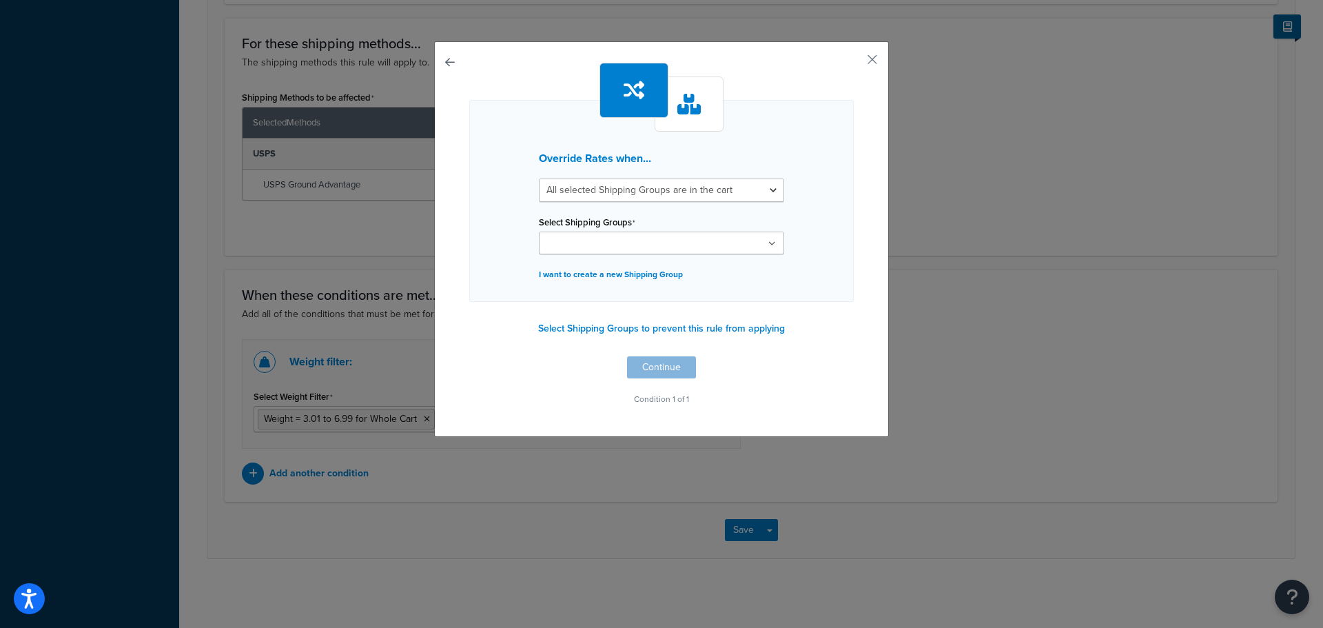
click at [712, 235] on ul at bounding box center [661, 242] width 245 height 23
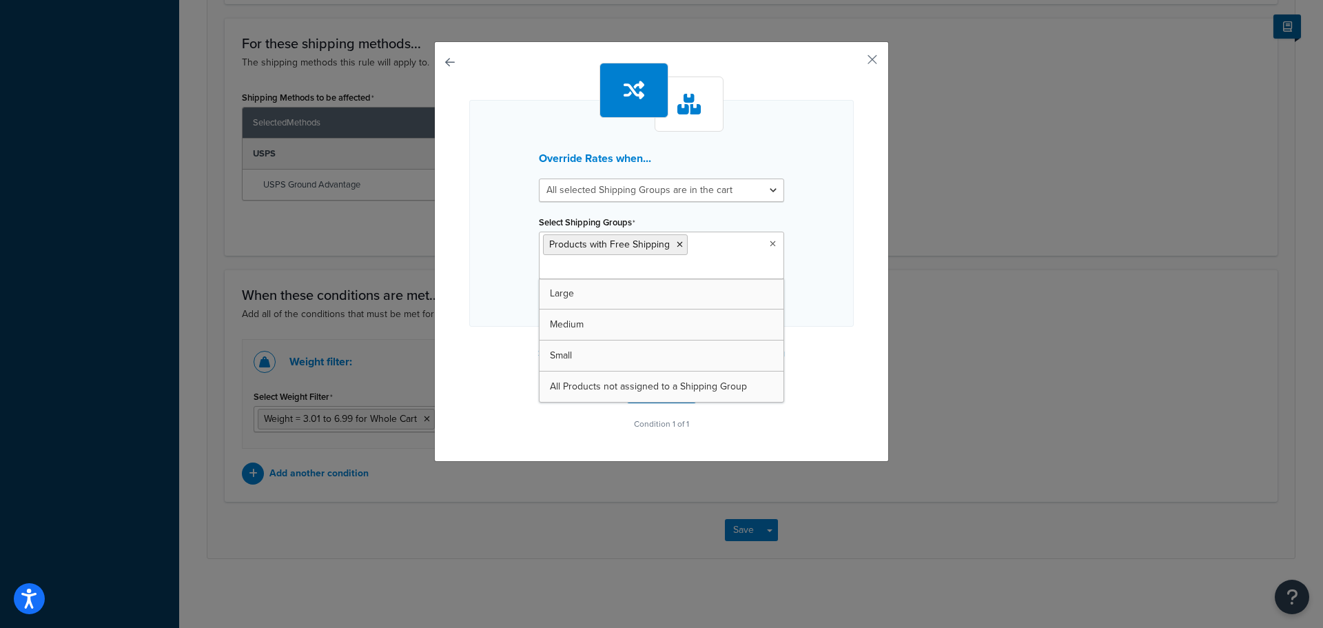
click at [834, 374] on div "Override Rates when... All selected Shipping Groups are in the cart Any selecte…" at bounding box center [661, 248] width 384 height 371
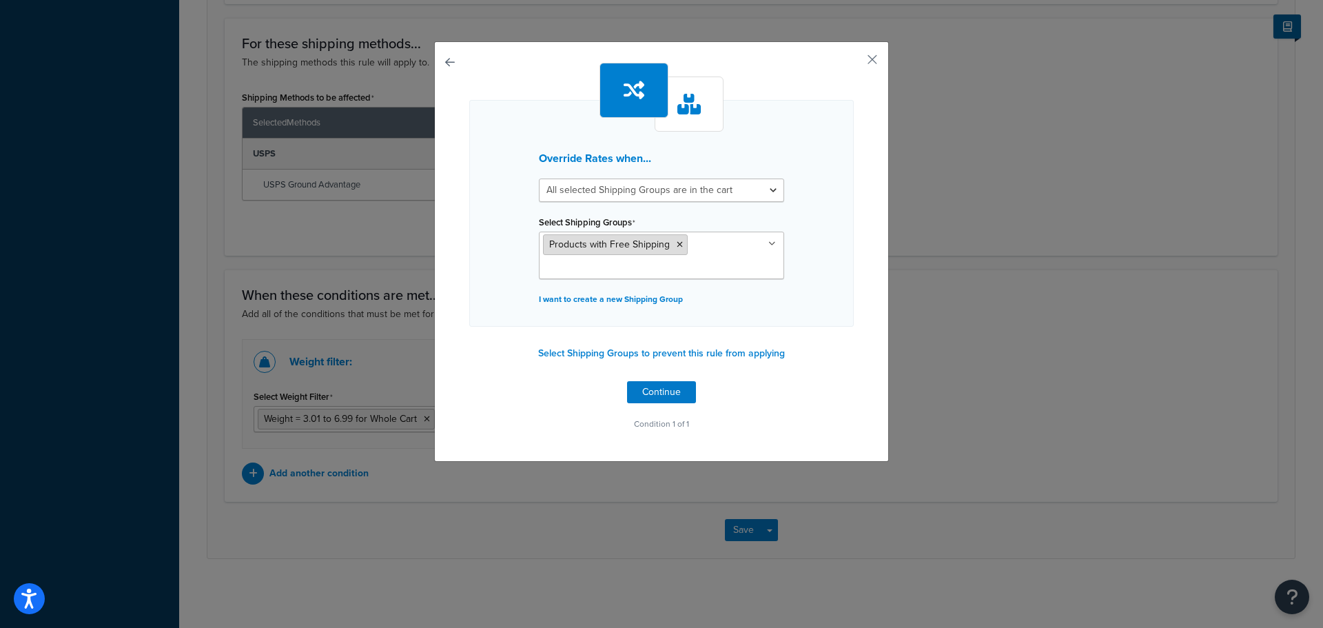
click at [677, 244] on icon at bounding box center [680, 244] width 6 height 8
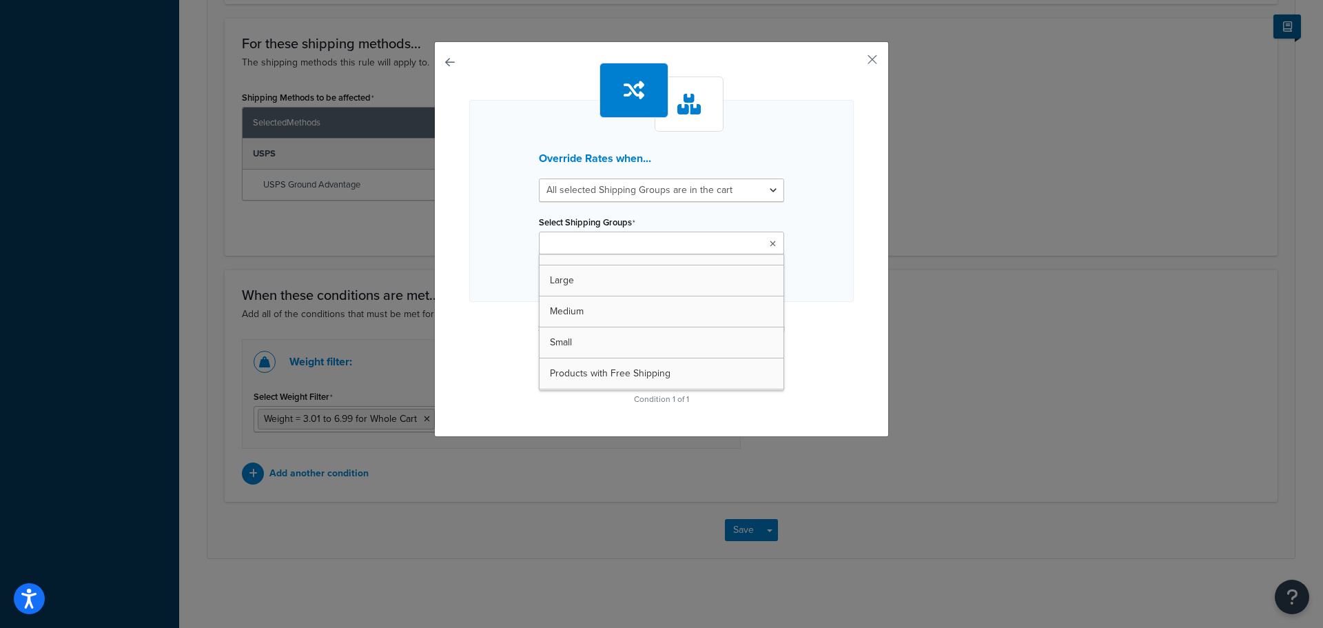
drag, startPoint x: 892, startPoint y: 415, endPoint x: 822, endPoint y: 406, distance: 70.8
click at [892, 415] on div "Override Rates when... All selected Shipping Groups are in the cart Any selecte…" at bounding box center [661, 314] width 1323 height 628
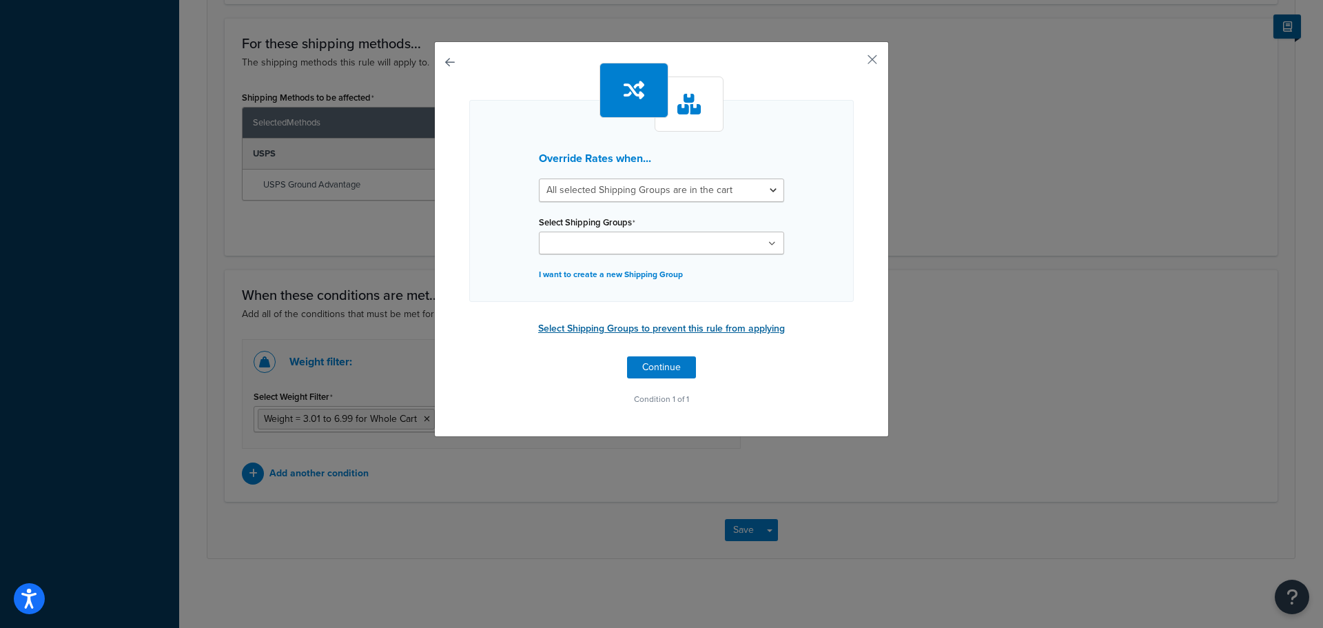
click at [692, 329] on button "Select Shipping Groups to prevent this rule from applying" at bounding box center [661, 328] width 255 height 21
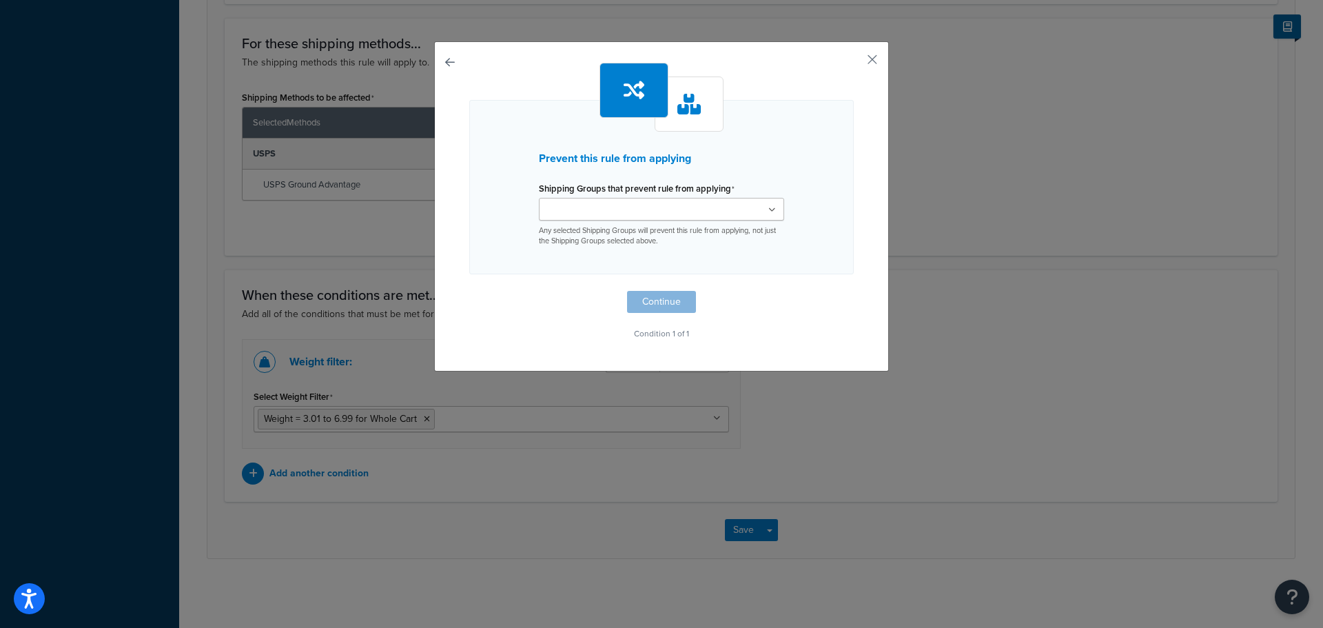
click at [628, 193] on label "Shipping Groups that prevent rule from applying" at bounding box center [637, 188] width 196 height 11
click at [628, 203] on input "Shipping Groups that prevent rule from applying" at bounding box center [604, 210] width 122 height 15
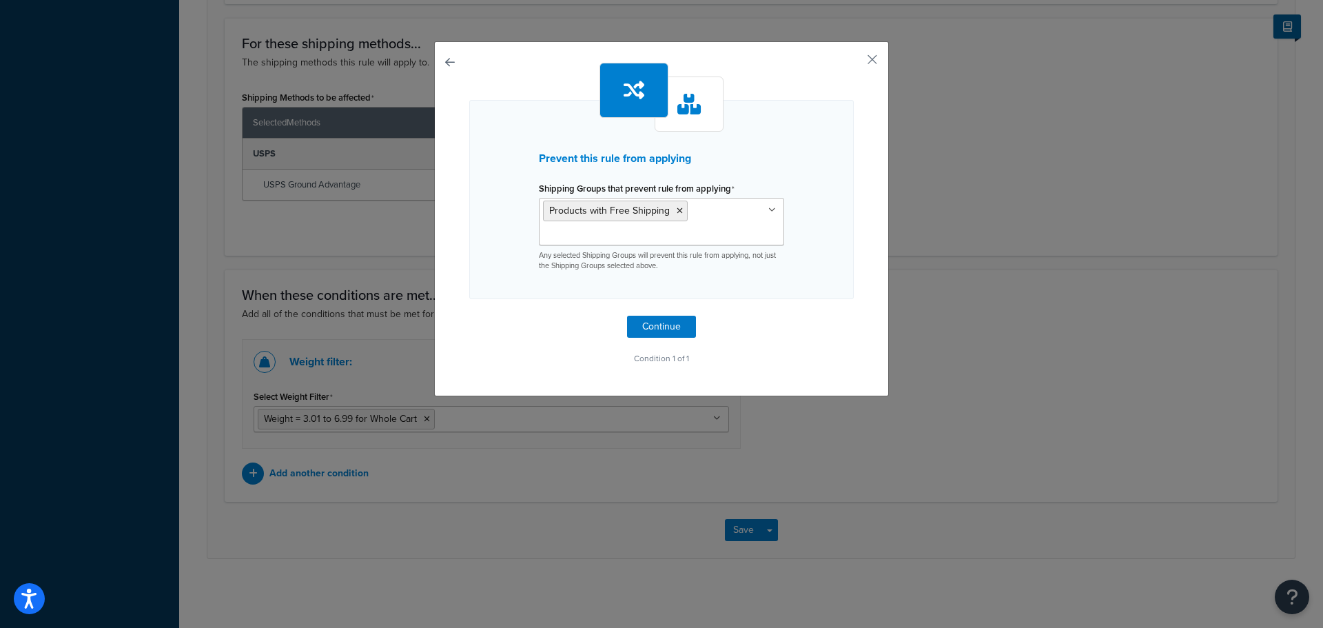
click at [827, 359] on p "Condition 1 of 1" at bounding box center [661, 358] width 384 height 19
click at [671, 328] on button "Continue" at bounding box center [661, 327] width 69 height 22
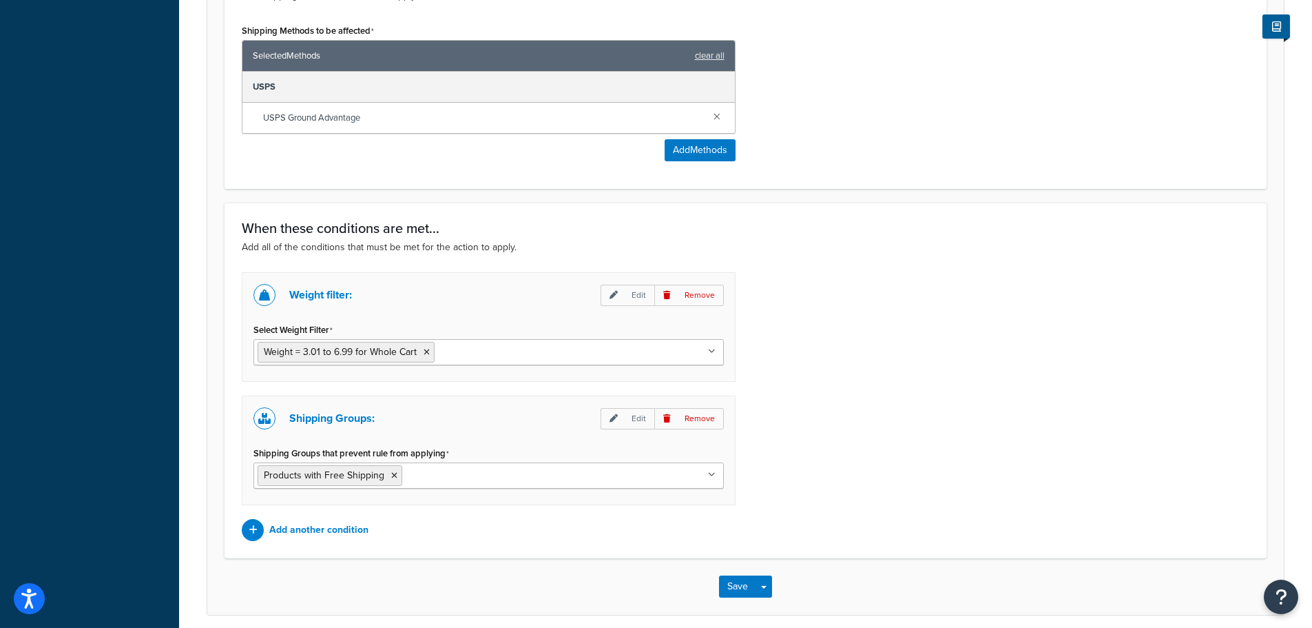
scroll to position [854, 0]
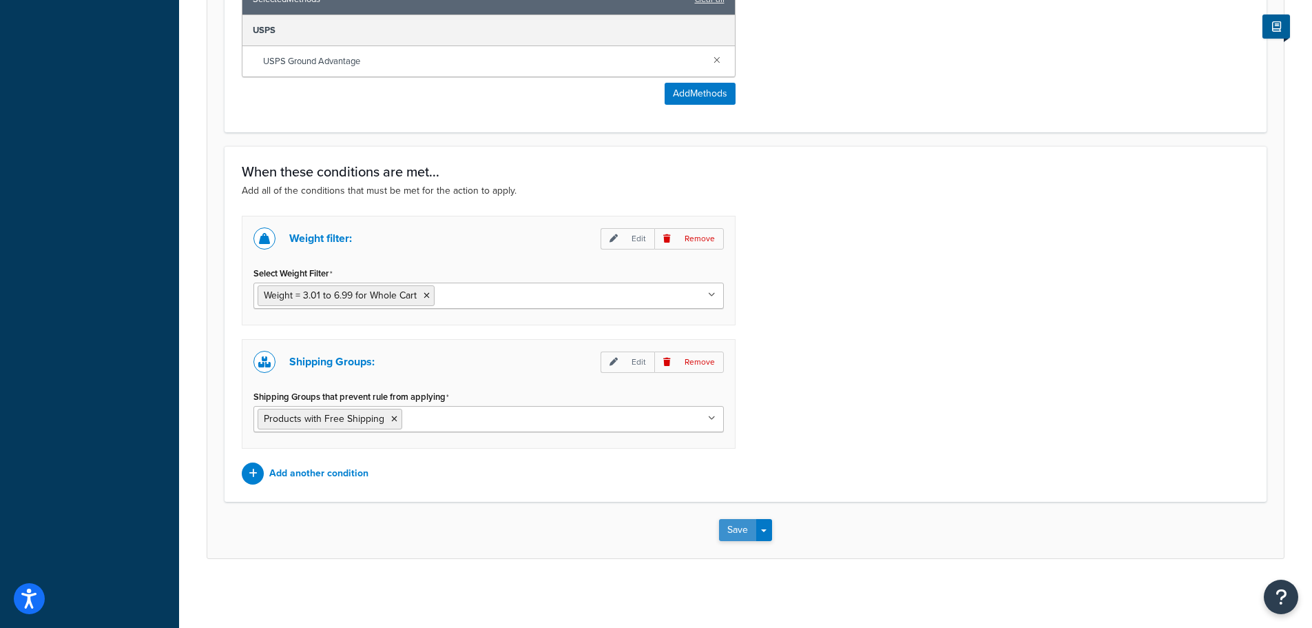
click at [732, 530] on button "Save" at bounding box center [737, 530] width 37 height 22
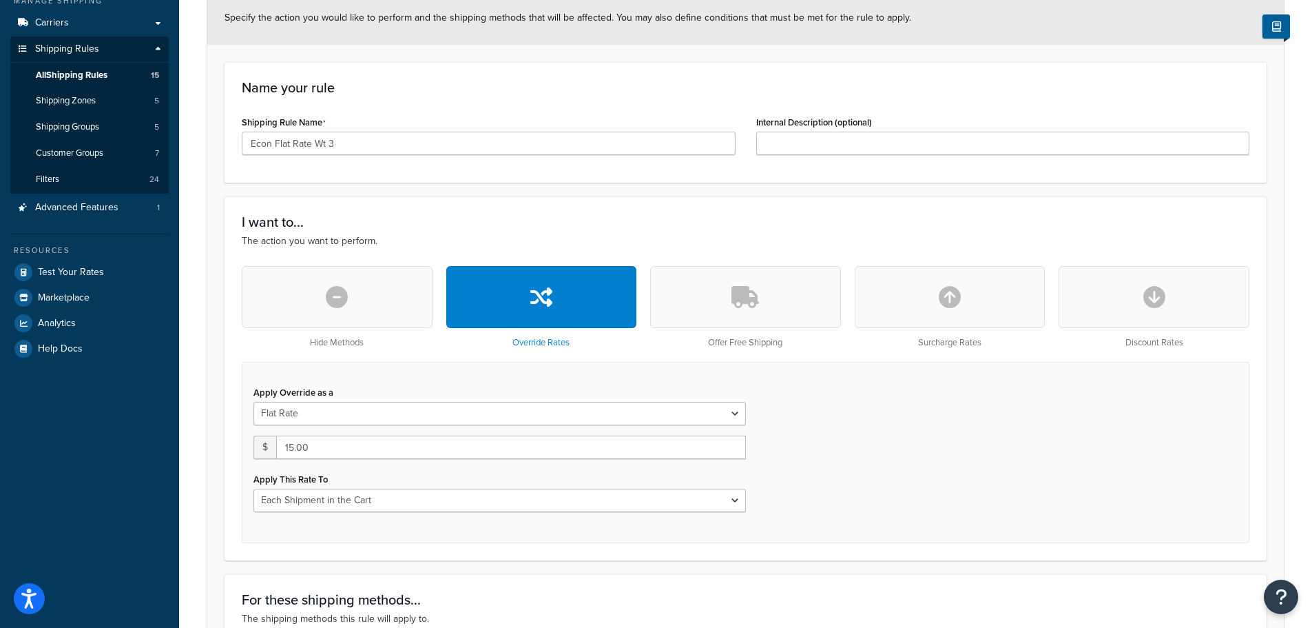
scroll to position [413, 0]
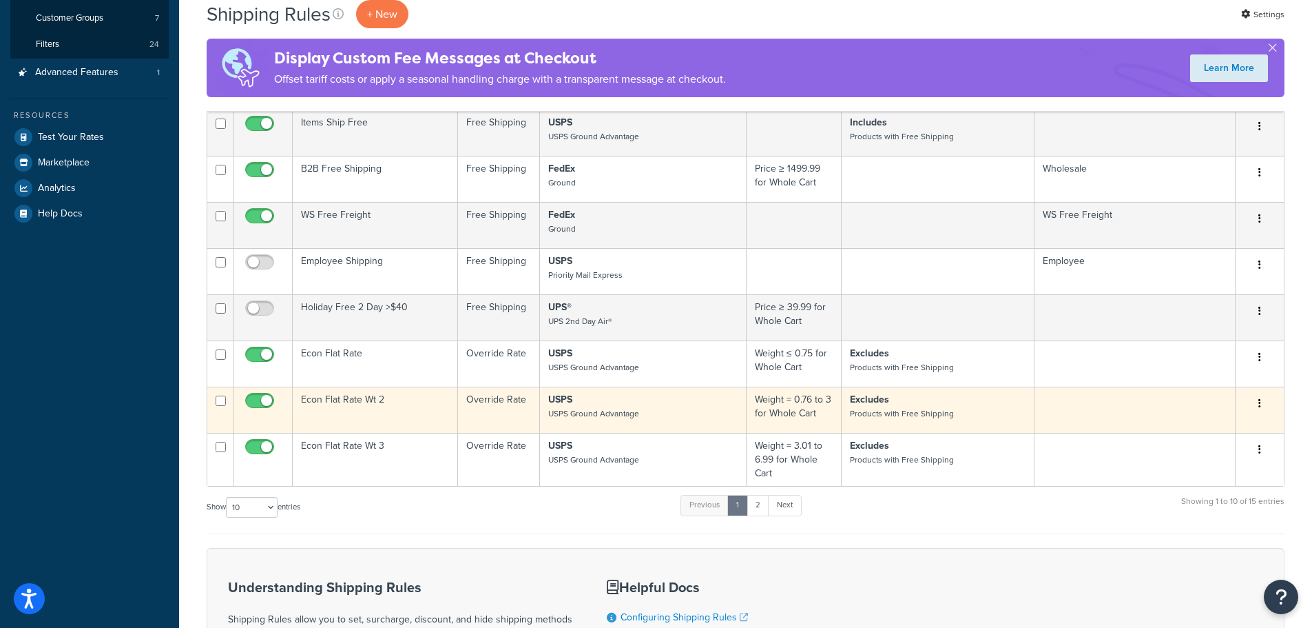
scroll to position [276, 0]
